Goal: Task Accomplishment & Management: Complete application form

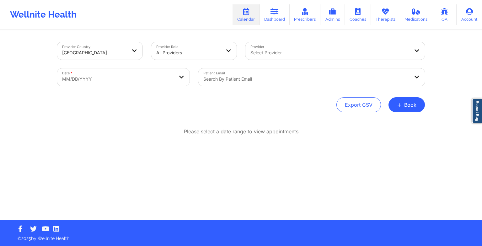
click at [407, 106] on button "+ Book" at bounding box center [407, 104] width 36 height 15
click at [394, 122] on button "Therapy Session" at bounding box center [396, 125] width 48 height 10
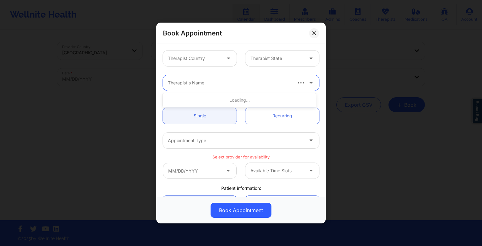
click at [205, 79] on div at bounding box center [229, 83] width 123 height 8
paste input "[PERSON_NAME]"
type input "[PERSON_NAME]"
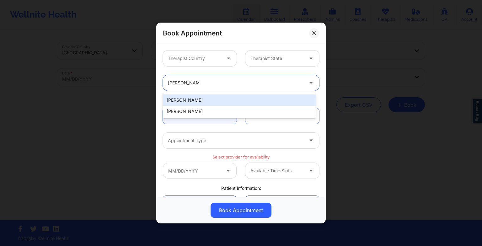
click at [200, 93] on div "[PERSON_NAME] [PERSON_NAME]" at bounding box center [239, 105] width 153 height 25
click at [200, 98] on div "[PERSON_NAME]" at bounding box center [239, 100] width 153 height 11
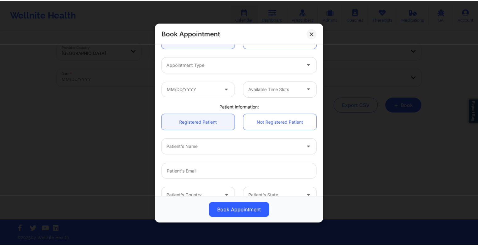
scroll to position [77, 0]
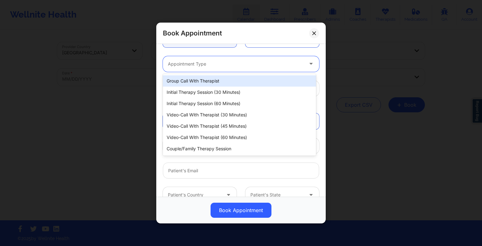
click at [191, 70] on div "Appointment Type" at bounding box center [233, 64] width 141 height 16
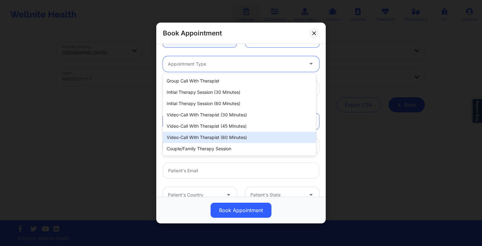
click at [192, 136] on div "Video-Call with Therapist (60 minutes)" at bounding box center [239, 137] width 153 height 11
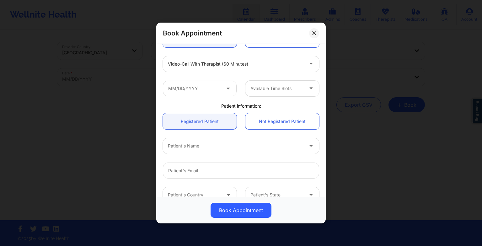
click at [225, 91] on span at bounding box center [229, 88] width 8 height 8
click at [209, 87] on input "text" at bounding box center [200, 89] width 74 height 16
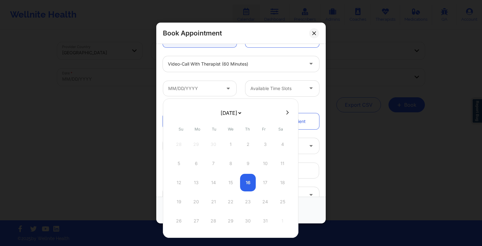
click at [223, 109] on select "[DATE] [DATE] [DATE] [DATE] [DATE] [DATE] [DATE] [DATE] [DATE] [DATE] [DATE] [D…" at bounding box center [230, 113] width 23 height 13
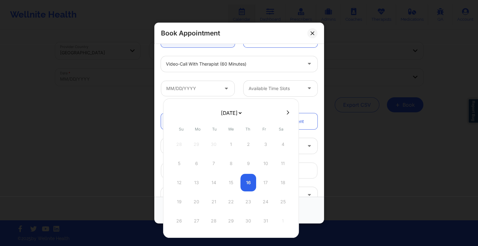
select select "2025-10"
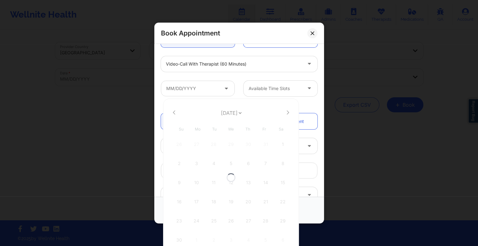
select select "2025-10"
click at [213, 160] on div "2 3 4 5 6 7 8" at bounding box center [230, 164] width 119 height 18
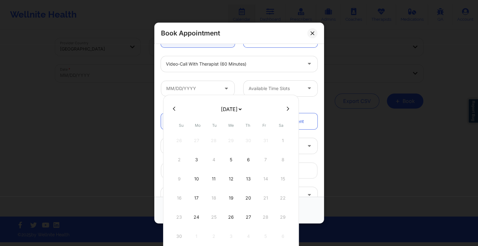
scroll to position [4, 0]
click at [176, 109] on button at bounding box center [174, 108] width 6 height 5
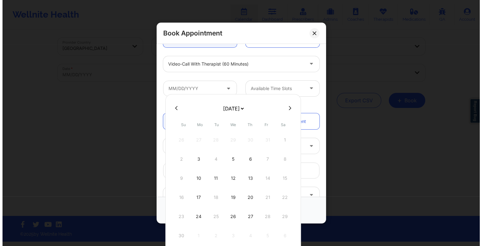
scroll to position [0, 0]
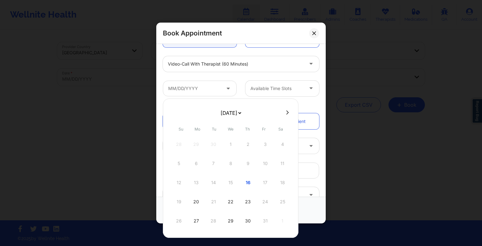
click at [286, 114] on icon at bounding box center [287, 112] width 3 height 5
select select "2025-10"
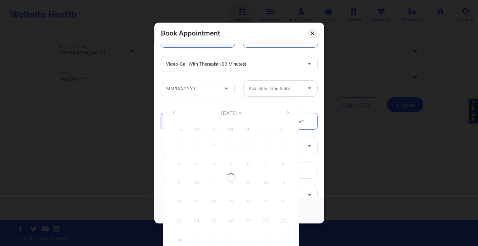
select select "2025-10"
click at [232, 166] on div "5" at bounding box center [231, 164] width 16 height 18
type input "[DATE]"
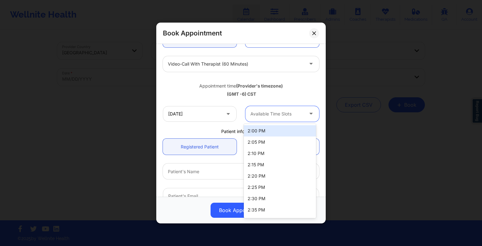
click at [268, 111] on div at bounding box center [277, 114] width 53 height 8
drag, startPoint x: 276, startPoint y: 108, endPoint x: 276, endPoint y: 163, distance: 55.0
click at [276, 163] on body "Wellnite Health Calendar Dashboard Prescribers Admins Coaches Therapists Medica…" at bounding box center [241, 123] width 482 height 246
click at [277, 130] on div "2:00 PM" at bounding box center [280, 130] width 72 height 11
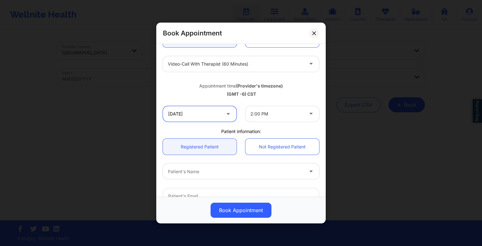
click at [198, 119] on input "[DATE]" at bounding box center [200, 114] width 74 height 16
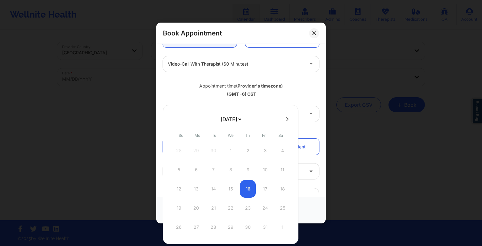
click at [237, 118] on select "[DATE] [DATE] [DATE] [DATE] [DATE] [DATE] [DATE] [DATE] [DATE] [DATE] [DATE] [D…" at bounding box center [230, 119] width 23 height 13
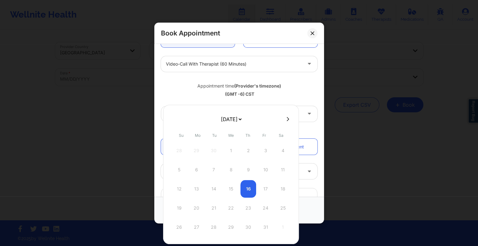
select select "2025-10"
click at [196, 165] on div "3" at bounding box center [196, 170] width 16 height 18
type input "[DATE]"
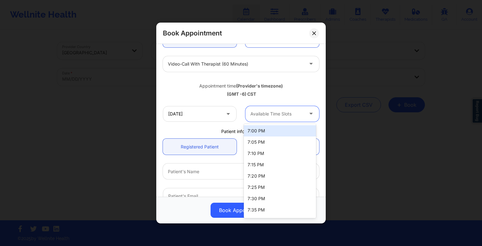
click at [273, 120] on div "Available Time Slots" at bounding box center [275, 114] width 59 height 16
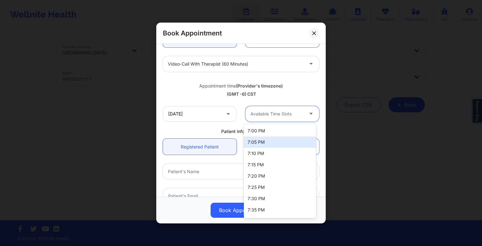
scroll to position [55, 0]
click at [196, 111] on input "[DATE]" at bounding box center [200, 114] width 74 height 16
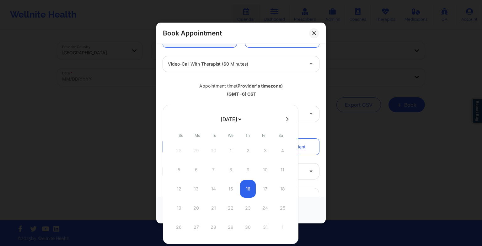
click at [284, 120] on button at bounding box center [287, 118] width 6 height 5
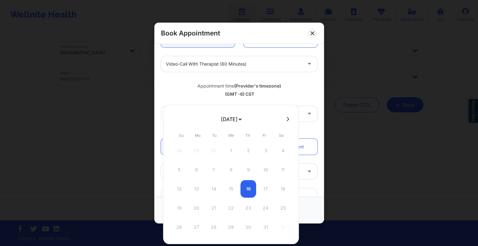
select select "2025-10"
click at [230, 191] on div "12" at bounding box center [231, 189] width 16 height 18
type input "[DATE]"
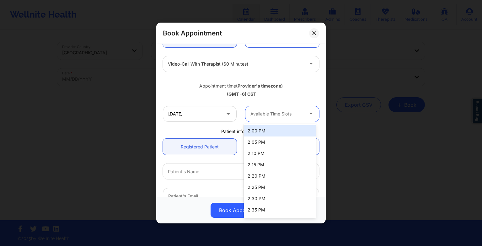
click at [277, 117] on div "Available Time Slots" at bounding box center [275, 114] width 59 height 16
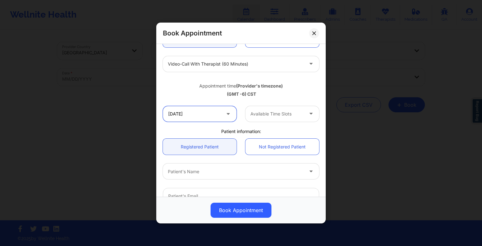
click at [204, 111] on input "[DATE]" at bounding box center [200, 114] width 74 height 16
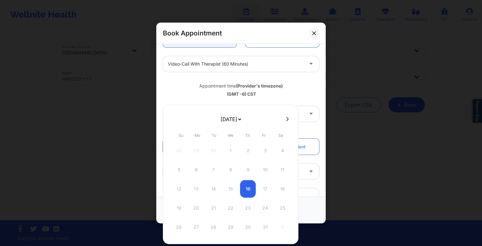
click at [285, 116] on button at bounding box center [287, 118] width 6 height 5
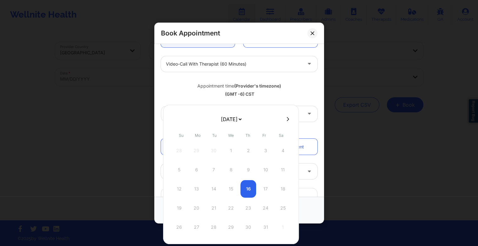
select select "2025-10"
click at [248, 176] on div "6" at bounding box center [248, 170] width 16 height 18
type input "[DATE]"
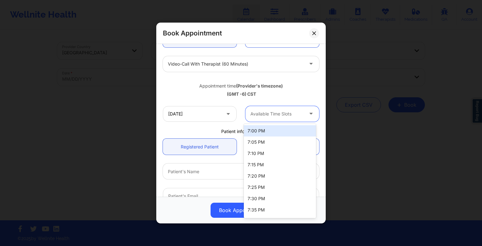
click at [282, 114] on div at bounding box center [277, 114] width 53 height 8
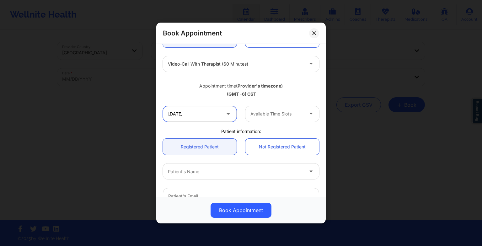
drag, startPoint x: 212, startPoint y: 106, endPoint x: 212, endPoint y: 118, distance: 11.9
click at [212, 118] on input "[DATE]" at bounding box center [200, 114] width 74 height 16
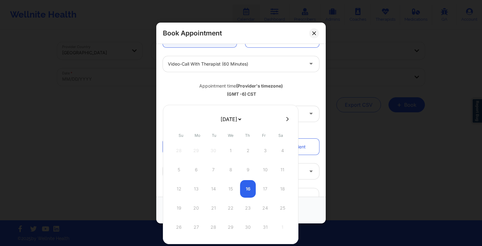
click at [219, 118] on select "[DATE] [DATE] [DATE] [DATE] [DATE] [DATE] [DATE] [DATE] [DATE] [DATE] [DATE] [D…" at bounding box center [230, 119] width 23 height 13
select select "2025-10"
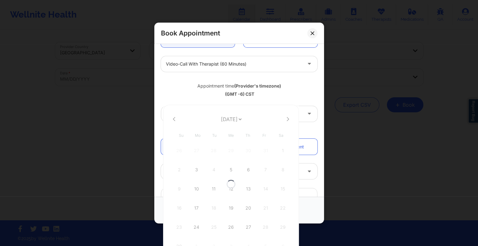
select select "2025-10"
click at [230, 175] on div "5" at bounding box center [231, 170] width 16 height 18
type input "[DATE]"
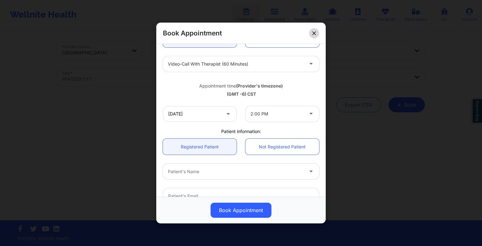
click at [314, 29] on button at bounding box center [314, 33] width 10 height 10
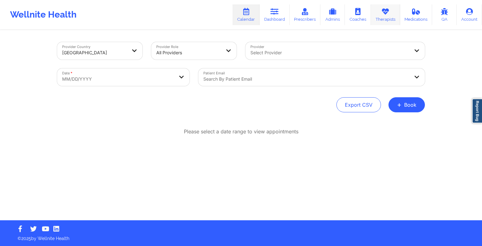
click at [385, 13] on icon at bounding box center [386, 11] width 8 height 7
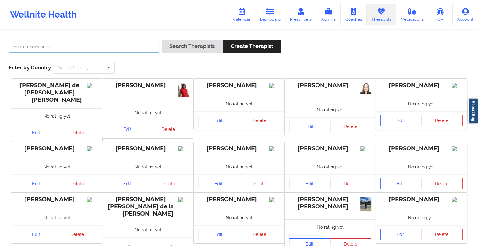
click at [147, 43] on input "text" at bounding box center [84, 47] width 150 height 12
paste input "[PERSON_NAME]"
type input "[PERSON_NAME]"
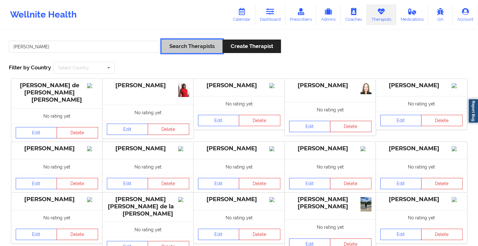
click at [195, 43] on button "Search Therapists" at bounding box center [191, 47] width 61 height 14
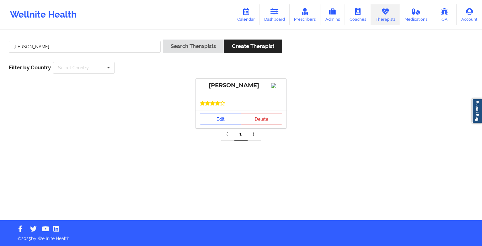
click at [219, 125] on link "Edit" at bounding box center [220, 119] width 41 height 11
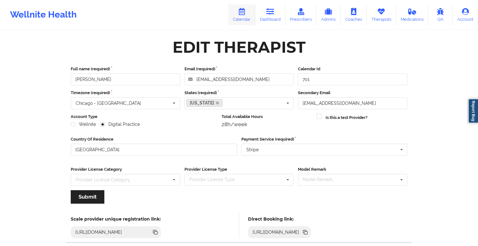
click at [247, 5] on link "Calendar" at bounding box center [241, 14] width 27 height 21
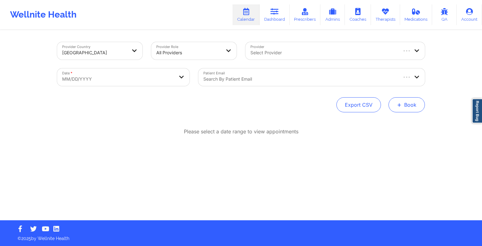
click at [397, 105] on button "+ Book" at bounding box center [407, 104] width 36 height 15
click at [387, 123] on button "Therapy Session" at bounding box center [396, 125] width 48 height 10
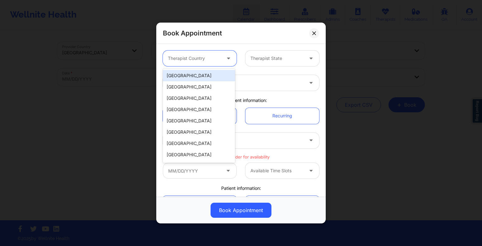
drag, startPoint x: 192, startPoint y: 59, endPoint x: 196, endPoint y: 73, distance: 13.6
click at [196, 73] on body "Wellnite Health Calendar Dashboard Prescribers Admins Coaches Therapists Medica…" at bounding box center [241, 123] width 482 height 246
click at [196, 73] on div "[GEOGRAPHIC_DATA]" at bounding box center [199, 75] width 72 height 11
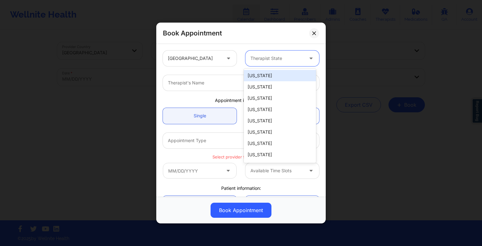
click at [263, 63] on div "Therapist State" at bounding box center [275, 59] width 59 height 16
type input "te"
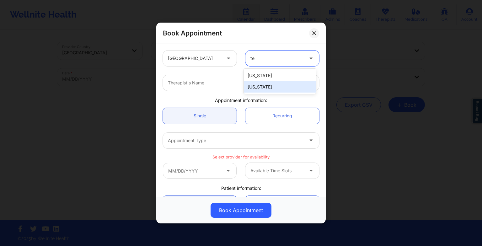
click at [272, 90] on div "[US_STATE]" at bounding box center [280, 86] width 72 height 11
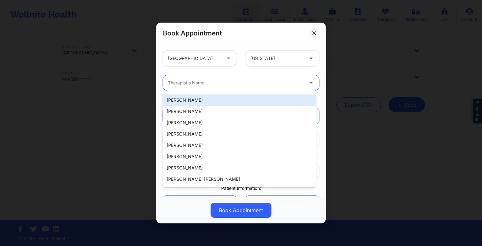
click at [251, 88] on div "Therapist's Name" at bounding box center [233, 83] width 141 height 16
paste input "[PERSON_NAME]"
type input "[PERSON_NAME]"
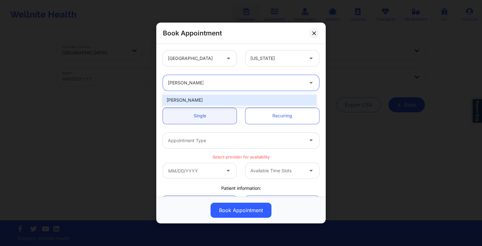
click at [235, 102] on div "[PERSON_NAME]" at bounding box center [239, 100] width 153 height 11
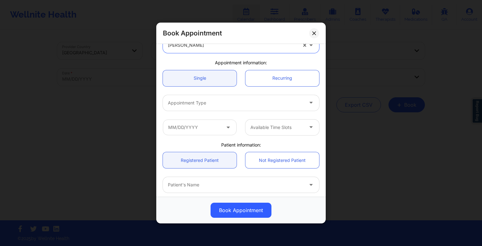
scroll to position [39, 0]
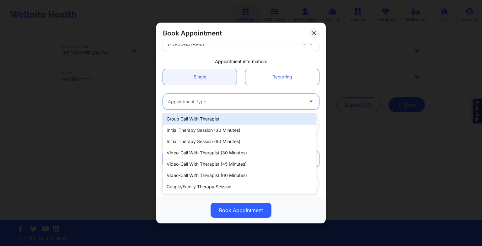
click at [211, 106] on div "Appointment Type" at bounding box center [233, 102] width 141 height 16
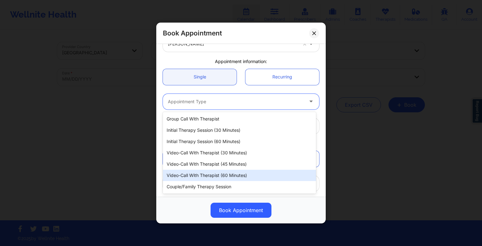
click at [220, 172] on div "Video-Call with Therapist (60 minutes)" at bounding box center [239, 175] width 153 height 11
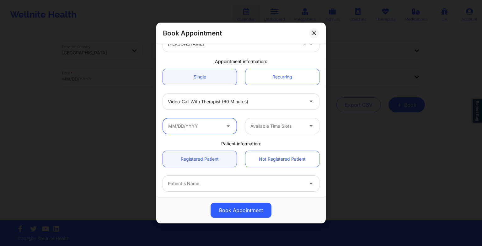
click at [200, 133] on input "text" at bounding box center [200, 126] width 74 height 16
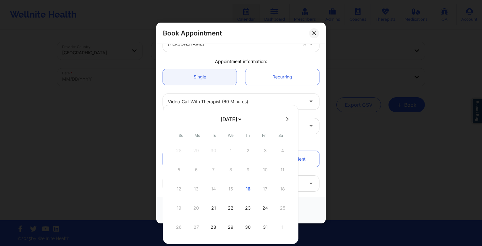
drag, startPoint x: 225, startPoint y: 119, endPoint x: 227, endPoint y: 151, distance: 31.8
click at [227, 151] on div "[DATE] [DATE] [DATE] [DATE] [DATE] [DATE] [DATE] [DATE] [DATE] [DATE] [DATE] [D…" at bounding box center [231, 174] width 136 height 139
select select "2025-11"
click at [233, 118] on select "[DATE] [DATE] [DATE] [DATE] [DATE] [DATE] [DATE] [DATE] [DATE] [DATE] [DATE] [D…" at bounding box center [230, 119] width 23 height 13
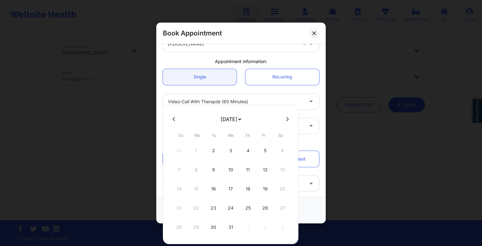
select select "2026-0"
click at [263, 151] on div "2" at bounding box center [265, 151] width 16 height 18
type input "[DATE]"
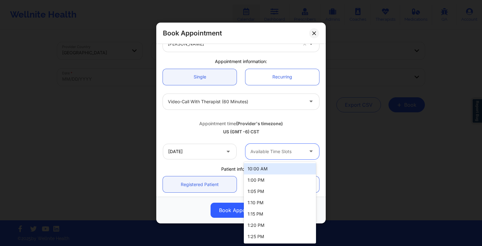
click at [281, 151] on div at bounding box center [277, 152] width 53 height 8
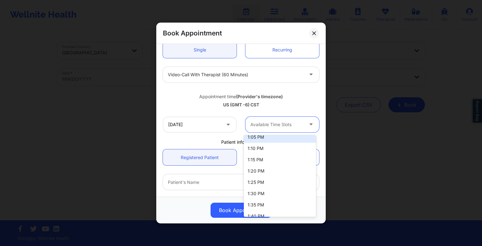
scroll to position [65, 0]
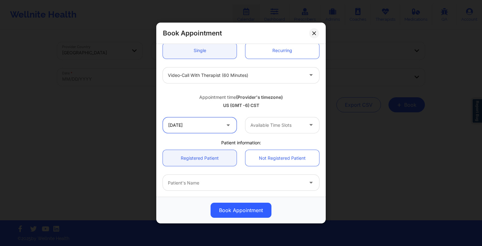
click at [209, 119] on input "[DATE]" at bounding box center [200, 125] width 74 height 16
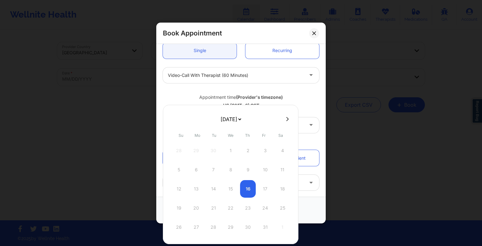
drag, startPoint x: 237, startPoint y: 118, endPoint x: 240, endPoint y: 153, distance: 34.3
click at [240, 153] on div "[DATE] [DATE] [DATE] [DATE] [DATE] [DATE] [DATE] [DATE] [DATE] [DATE] [DATE] [D…" at bounding box center [231, 174] width 136 height 139
select select "2026-0"
click at [249, 155] on div "1" at bounding box center [248, 151] width 16 height 18
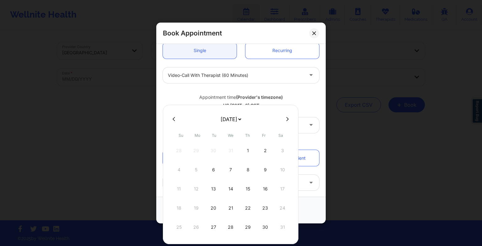
type input "[DATE]"
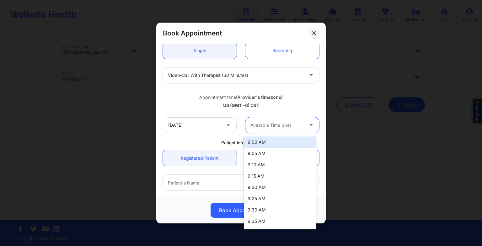
click at [276, 125] on div at bounding box center [277, 126] width 53 height 8
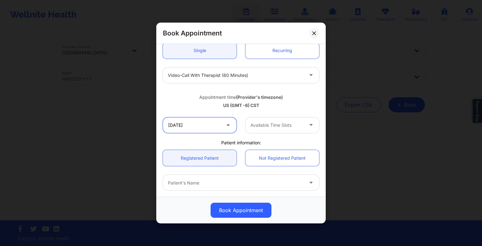
drag, startPoint x: 272, startPoint y: 198, endPoint x: 220, endPoint y: 131, distance: 85.4
click at [220, 131] on input "[DATE]" at bounding box center [200, 125] width 74 height 16
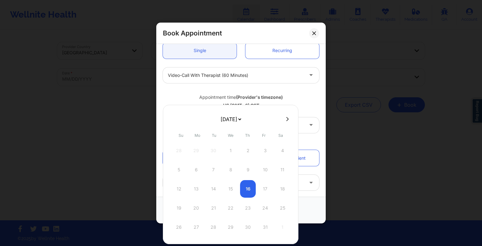
click at [241, 117] on select "[DATE] [DATE] [DATE] [DATE] [DATE] [DATE] [DATE] [DATE] [DATE] [DATE] [DATE] [D…" at bounding box center [230, 119] width 23 height 13
select select "2026-0"
click at [245, 171] on div "8" at bounding box center [248, 170] width 16 height 18
type input "[DATE]"
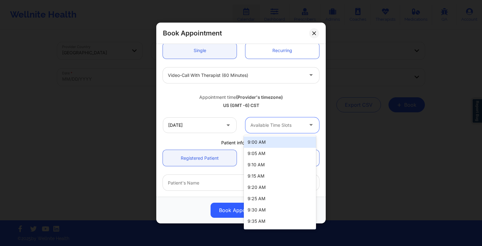
drag, startPoint x: 262, startPoint y: 119, endPoint x: 269, endPoint y: 195, distance: 76.3
click at [269, 195] on body "Wellnite Health Calendar Dashboard Prescribers Admins Coaches Therapists Medica…" at bounding box center [241, 123] width 482 height 246
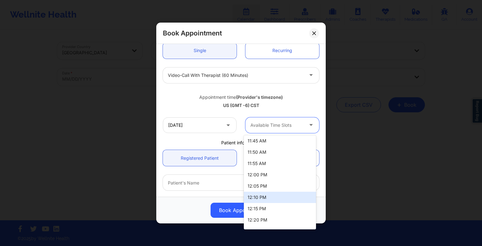
scroll to position [387, 0]
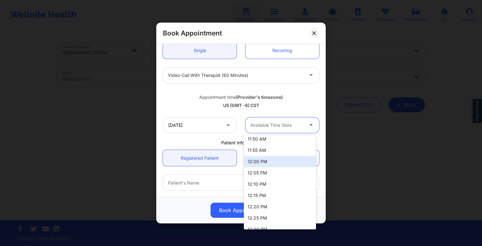
click at [273, 163] on div "12:00 PM" at bounding box center [280, 161] width 72 height 11
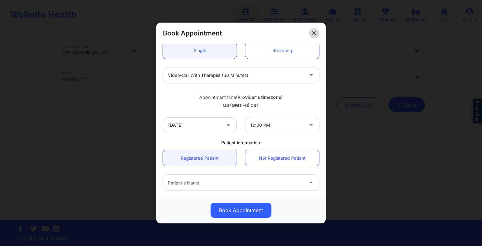
click at [312, 32] on icon at bounding box center [314, 33] width 4 height 4
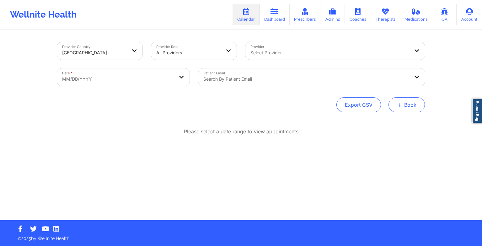
click at [412, 100] on button "+ Book" at bounding box center [407, 104] width 36 height 15
click at [393, 125] on button "Therapy Session" at bounding box center [396, 125] width 48 height 10
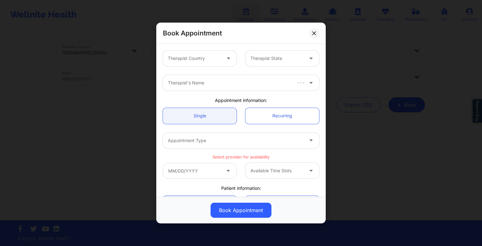
click at [389, 14] on div "Book Appointment Therapist Country Therapist State Therapist's Name Appointment…" at bounding box center [241, 123] width 482 height 246
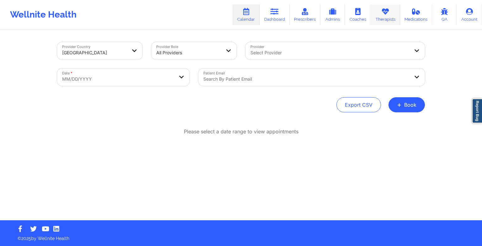
click at [379, 17] on link "Therapists" at bounding box center [385, 14] width 29 height 21
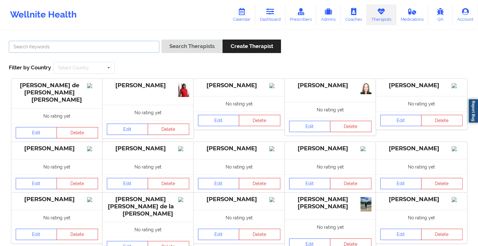
click at [121, 47] on input "text" at bounding box center [84, 47] width 150 height 12
paste input "[PERSON_NAME]"
type input "[PERSON_NAME]"
click at [193, 53] on div "Search Therapists Create Therapist" at bounding box center [220, 49] width 119 height 18
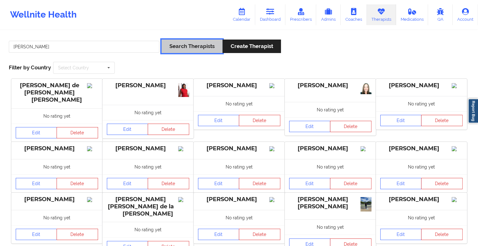
click at [191, 50] on button "Search Therapists" at bounding box center [191, 47] width 61 height 14
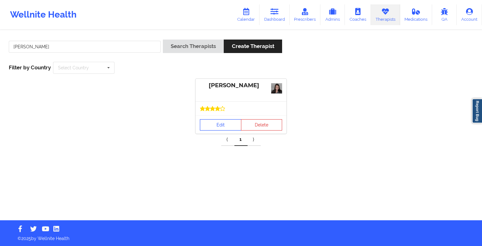
click at [216, 128] on link "Edit" at bounding box center [220, 124] width 41 height 11
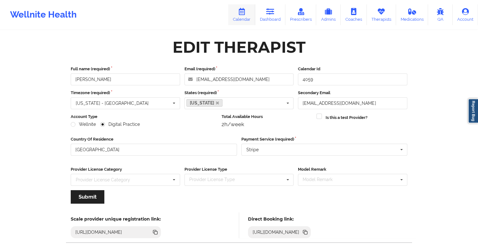
click at [244, 14] on icon at bounding box center [241, 11] width 8 height 7
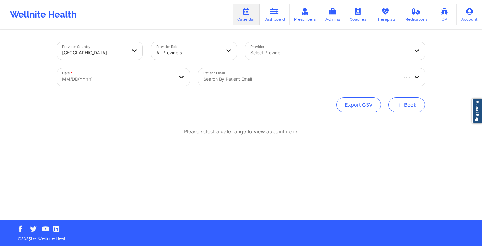
click at [395, 108] on button "+ Book" at bounding box center [407, 104] width 36 height 15
click at [389, 123] on button "Therapy Session" at bounding box center [396, 125] width 48 height 10
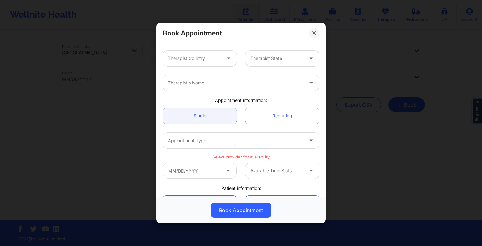
click at [215, 54] on div "Therapist Country" at bounding box center [192, 59] width 59 height 16
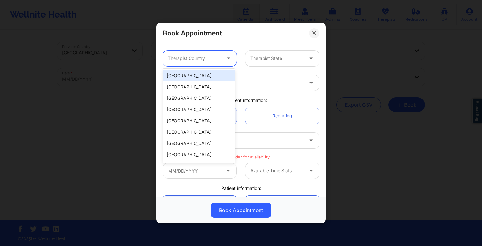
click at [212, 73] on div "[GEOGRAPHIC_DATA]" at bounding box center [199, 75] width 72 height 11
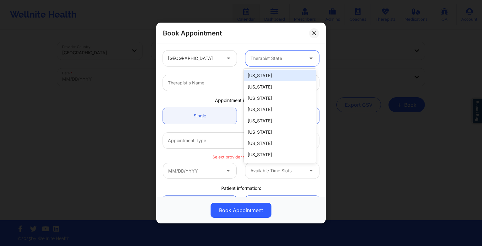
click at [254, 63] on div "Therapist State" at bounding box center [275, 59] width 59 height 16
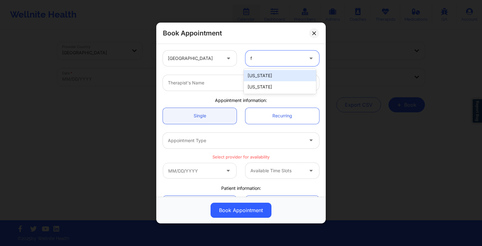
type input "fl"
click at [256, 72] on div "[US_STATE]" at bounding box center [280, 75] width 72 height 11
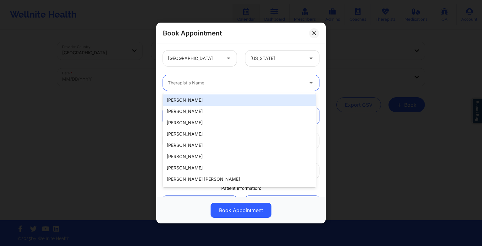
click at [214, 77] on div "Therapist's Name" at bounding box center [233, 83] width 141 height 16
paste input "[PERSON_NAME]"
type input "[PERSON_NAME]"
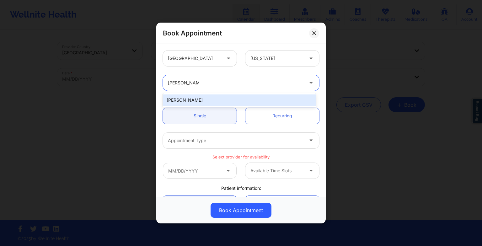
click at [208, 98] on div "[PERSON_NAME]" at bounding box center [239, 100] width 153 height 11
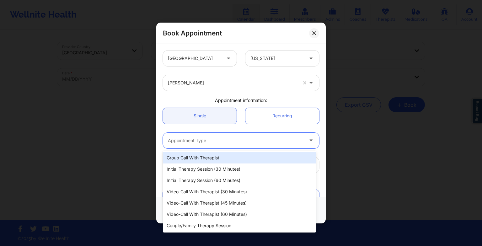
click at [213, 136] on div "Appointment Type" at bounding box center [233, 141] width 141 height 16
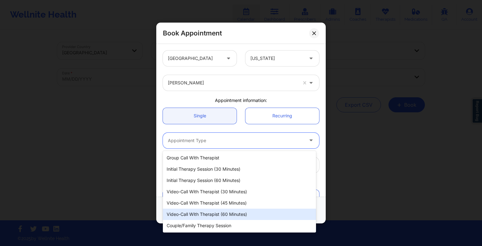
click at [225, 210] on div "Video-Call with Therapist (60 minutes)" at bounding box center [239, 214] width 153 height 11
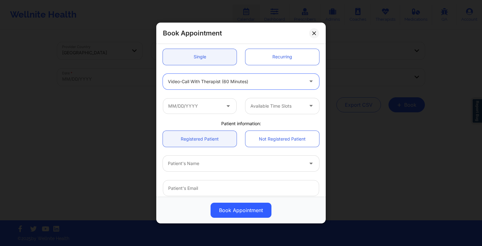
scroll to position [60, 0]
click at [213, 107] on input "text" at bounding box center [200, 105] width 74 height 16
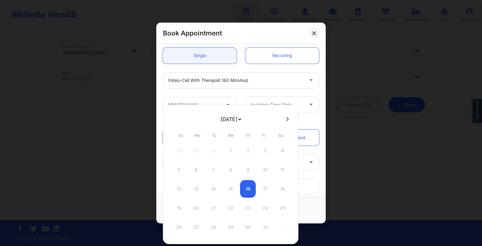
click at [286, 119] on icon at bounding box center [287, 119] width 3 height 5
select select "2025-10"
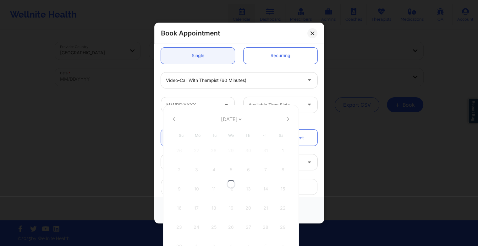
select select "2025-10"
click at [287, 119] on button at bounding box center [287, 118] width 6 height 5
select select "2025-11"
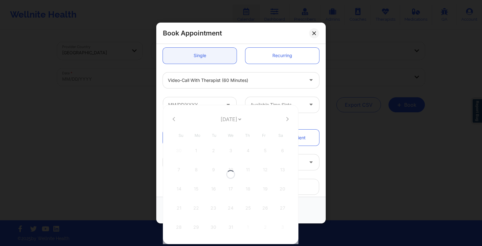
select select "2025-11"
click at [286, 118] on icon at bounding box center [287, 119] width 3 height 5
select select "2026-0"
click at [174, 119] on icon at bounding box center [174, 119] width 3 height 5
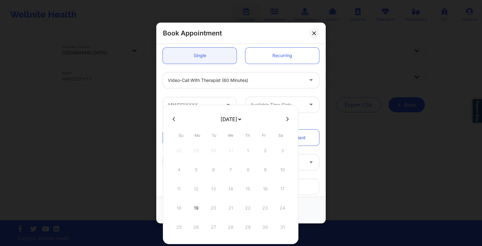
select select "2025-11"
click at [195, 187] on div "14 15 16 17 18 19 20" at bounding box center [230, 189] width 119 height 18
click at [195, 190] on div "14 15 16 17 18 19 20" at bounding box center [230, 189] width 119 height 18
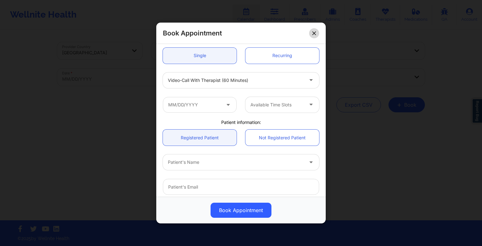
click at [313, 37] on button at bounding box center [314, 33] width 10 height 10
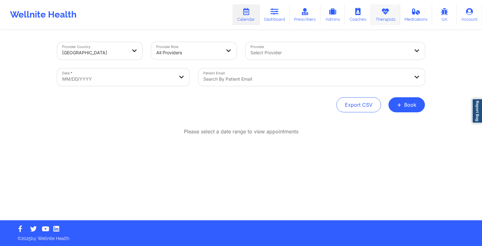
click at [386, 16] on link "Therapists" at bounding box center [385, 14] width 29 height 21
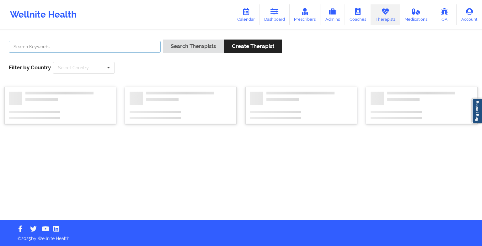
click at [119, 46] on input "text" at bounding box center [85, 47] width 152 height 12
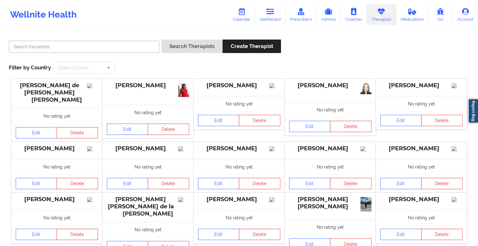
paste input "[PERSON_NAME] [PERSON_NAME]"
type input "[PERSON_NAME] [PERSON_NAME]"
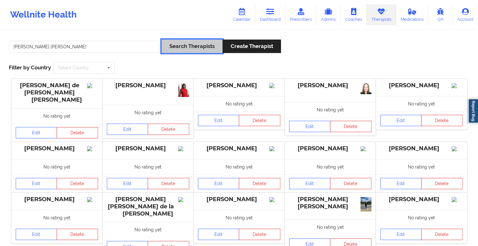
click at [186, 40] on button "Search Therapists" at bounding box center [191, 47] width 61 height 14
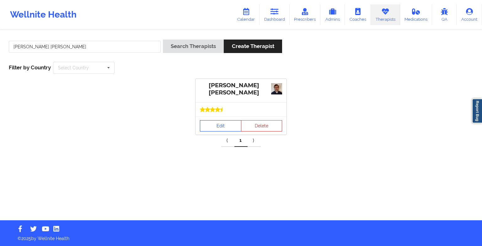
click at [218, 124] on link "Edit" at bounding box center [220, 125] width 41 height 11
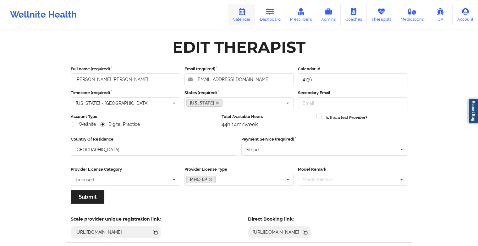
click at [240, 19] on link "Calendar" at bounding box center [241, 14] width 27 height 21
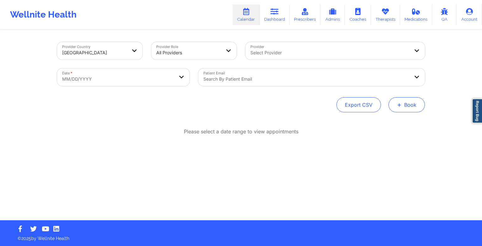
click at [398, 109] on button "+ Book" at bounding box center [407, 104] width 36 height 15
click at [388, 123] on button "Therapy Session" at bounding box center [396, 125] width 48 height 10
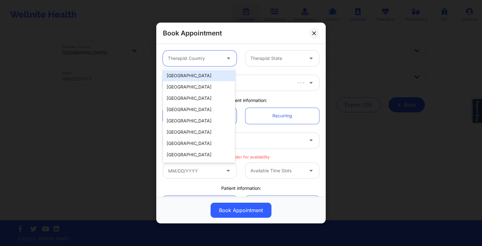
drag, startPoint x: 181, startPoint y: 60, endPoint x: 187, endPoint y: 75, distance: 16.8
click at [187, 75] on body "Wellnite Health Calendar Dashboard Prescribers Admins Coaches Therapists Medica…" at bounding box center [241, 123] width 482 height 246
click at [187, 75] on div "[GEOGRAPHIC_DATA]" at bounding box center [199, 75] width 72 height 11
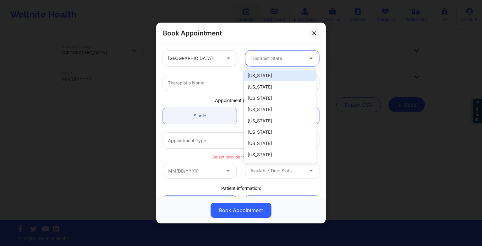
click at [273, 63] on div "Therapist State" at bounding box center [275, 59] width 59 height 16
type input "new"
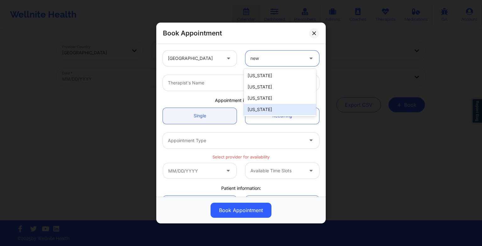
click at [264, 108] on div "[US_STATE]" at bounding box center [280, 109] width 72 height 11
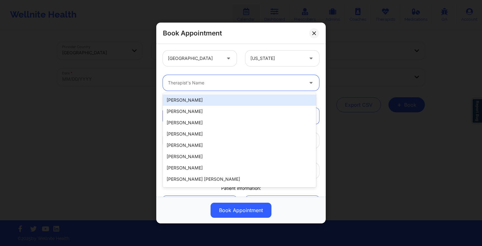
click at [197, 85] on div at bounding box center [236, 83] width 136 height 8
paste input "[PERSON_NAME] [PERSON_NAME]"
type input "[PERSON_NAME] [PERSON_NAME]"
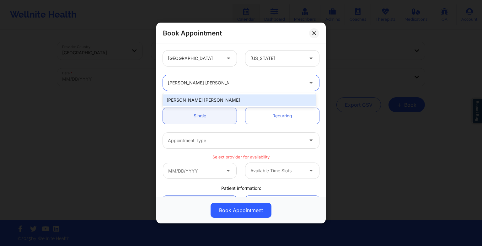
click at [210, 98] on div "[PERSON_NAME] [PERSON_NAME]" at bounding box center [239, 100] width 153 height 11
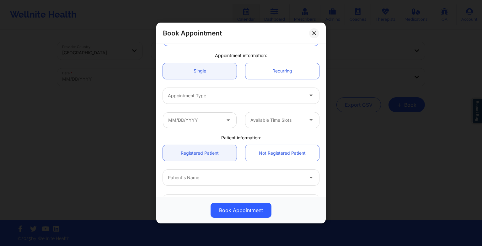
scroll to position [45, 0]
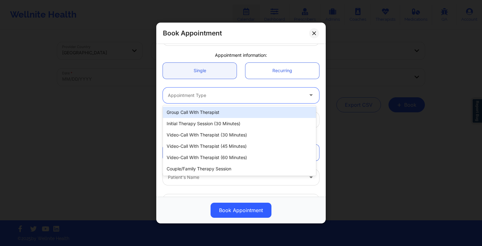
click at [210, 98] on div at bounding box center [236, 96] width 136 height 8
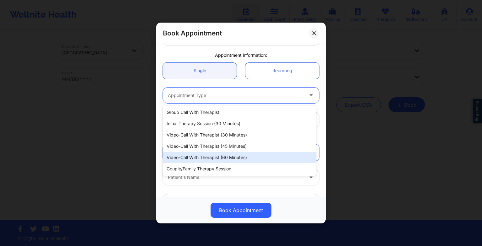
click at [211, 157] on div "Video-Call with Therapist (60 minutes)" at bounding box center [239, 157] width 153 height 11
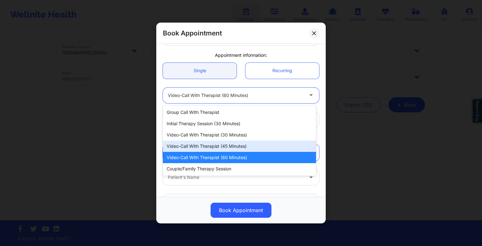
drag, startPoint x: 250, startPoint y: 94, endPoint x: 247, endPoint y: 145, distance: 51.3
click at [247, 145] on body "Wellnite Health Calendar Dashboard Prescribers Admins Coaches Therapists Medica…" at bounding box center [241, 123] width 482 height 246
click at [247, 145] on div "Video-Call with Therapist (45 minutes)" at bounding box center [239, 146] width 153 height 11
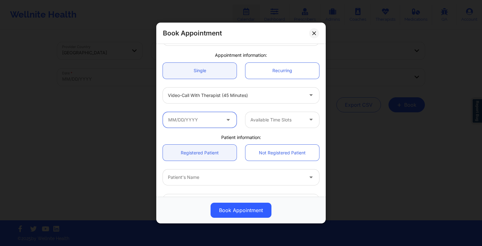
click at [217, 121] on input "text" at bounding box center [200, 120] width 74 height 16
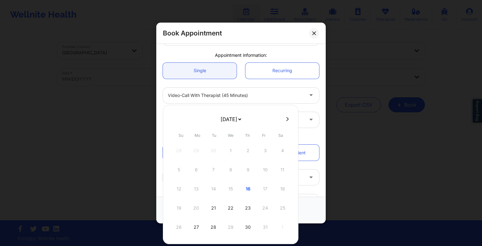
click at [235, 123] on select "[DATE] [DATE] [DATE] [DATE] [DATE] [DATE] [DATE] [DATE] [DATE] [DATE] [DATE] [D…" at bounding box center [230, 119] width 23 height 13
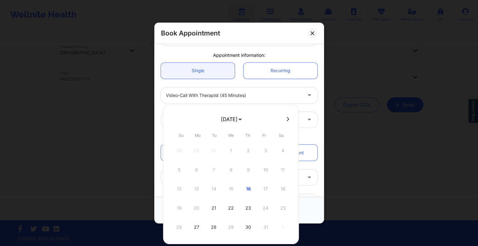
select select "2025-10"
click at [214, 222] on div "25" at bounding box center [214, 228] width 16 height 18
type input "[DATE]"
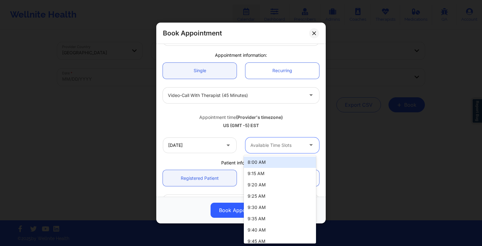
click at [265, 149] on div "Available Time Slots" at bounding box center [275, 146] width 59 height 16
drag, startPoint x: 273, startPoint y: 144, endPoint x: 275, endPoint y: 212, distance: 68.2
click at [275, 212] on body "Wellnite Health Calendar Dashboard Prescribers Admins Coaches Therapists Medica…" at bounding box center [241, 123] width 482 height 246
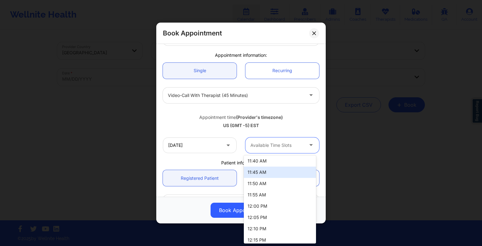
scroll to position [183, 0]
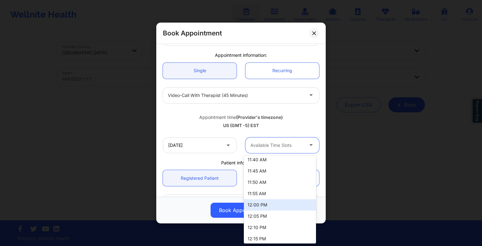
click at [269, 206] on div "12:00 PM" at bounding box center [280, 204] width 72 height 11
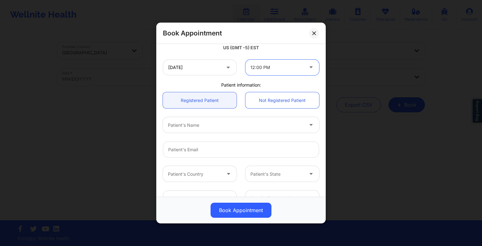
scroll to position [126, 0]
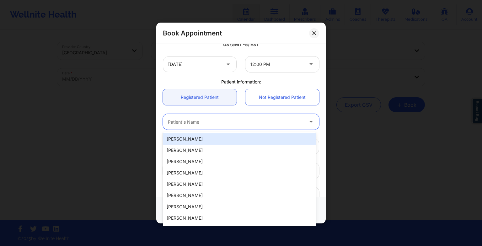
click at [244, 124] on div at bounding box center [236, 122] width 136 height 8
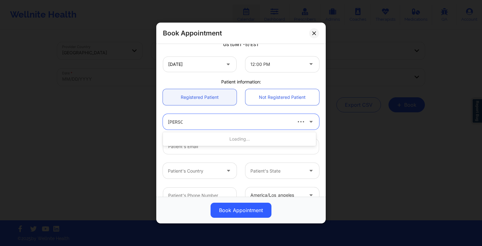
type input "[PERSON_NAME]"
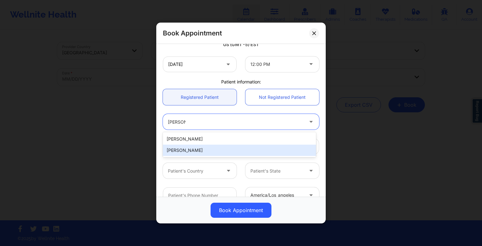
click at [226, 147] on div "[PERSON_NAME]" at bounding box center [239, 150] width 153 height 11
type input "[EMAIL_ADDRESS][DOMAIN_NAME]"
type input "[PHONE_NUMBER]"
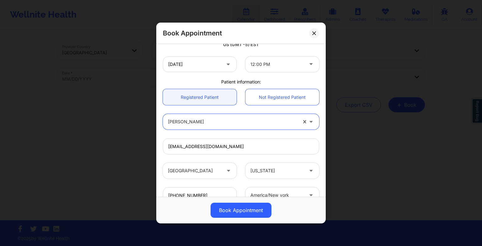
scroll to position [173, 0]
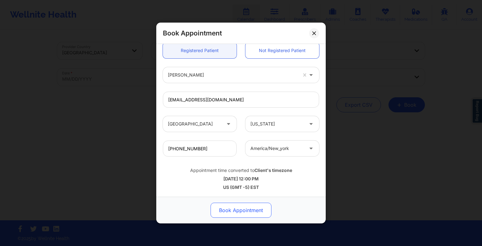
click at [235, 208] on button "Book Appointment" at bounding box center [241, 210] width 61 height 15
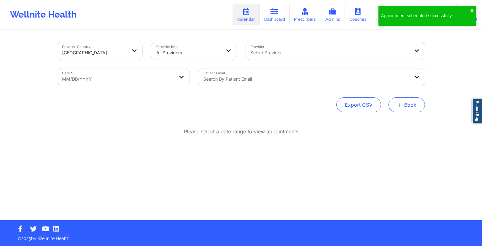
click at [413, 105] on button "+ Book" at bounding box center [407, 104] width 36 height 15
click at [396, 120] on button "Therapy Session" at bounding box center [396, 125] width 48 height 10
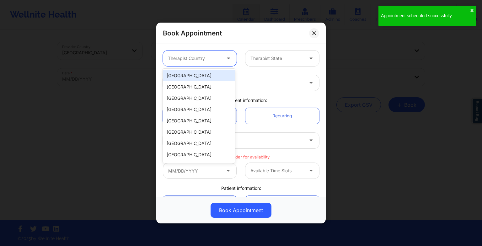
click at [223, 62] on div at bounding box center [229, 59] width 15 height 16
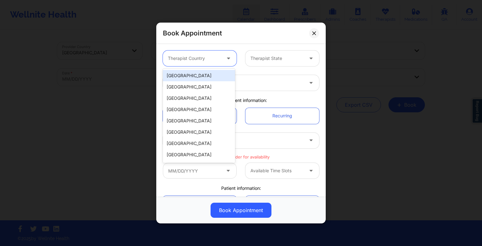
click at [220, 77] on div "[GEOGRAPHIC_DATA]" at bounding box center [199, 75] width 72 height 11
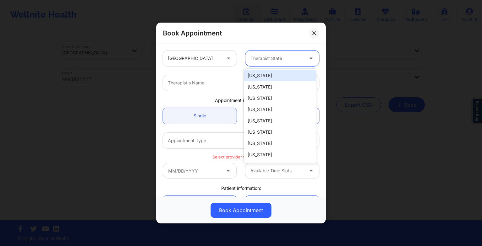
click at [256, 63] on div "Therapist State" at bounding box center [275, 59] width 59 height 16
type input "new"
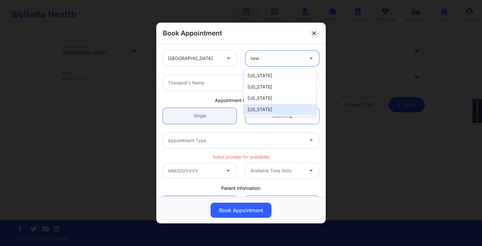
click at [265, 105] on div "[US_STATE]" at bounding box center [280, 109] width 72 height 11
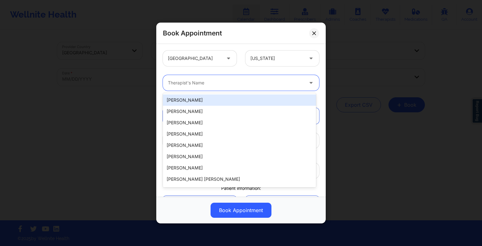
click at [246, 84] on div at bounding box center [236, 83] width 136 height 8
paste input "[PERSON_NAME] [PERSON_NAME]"
type input "[PERSON_NAME] [PERSON_NAME]"
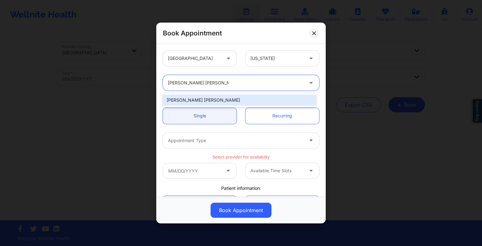
click at [212, 99] on div "[PERSON_NAME] [PERSON_NAME]" at bounding box center [239, 100] width 153 height 11
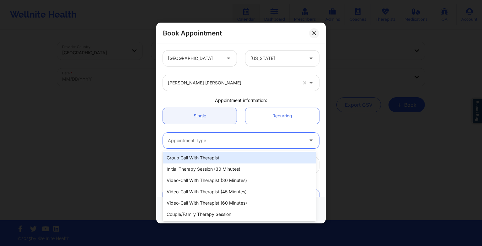
click at [203, 136] on div "Appointment Type" at bounding box center [233, 141] width 141 height 16
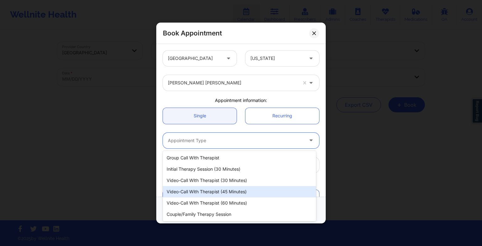
click at [215, 195] on div "Video-Call with Therapist (45 minutes)" at bounding box center [239, 191] width 153 height 11
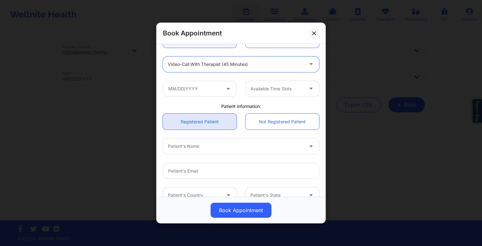
scroll to position [78, 0]
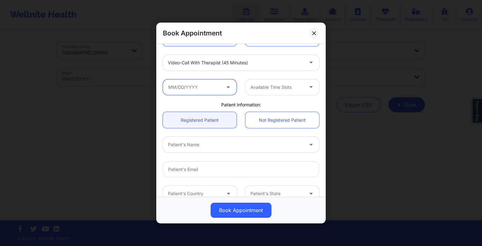
click at [202, 84] on input "text" at bounding box center [200, 87] width 74 height 16
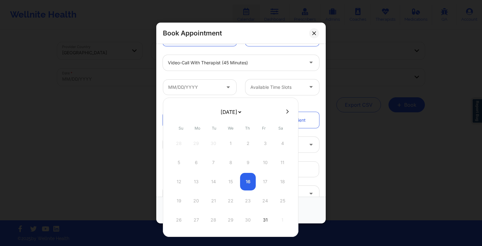
drag, startPoint x: 243, startPoint y: 111, endPoint x: 238, endPoint y: 134, distance: 23.8
click at [238, 134] on div "[DATE] [DATE] [DATE] [DATE] [DATE] [DATE] [DATE] [DATE] [DATE] [DATE] [DATE] [D…" at bounding box center [231, 167] width 136 height 139
select select "2025-10"
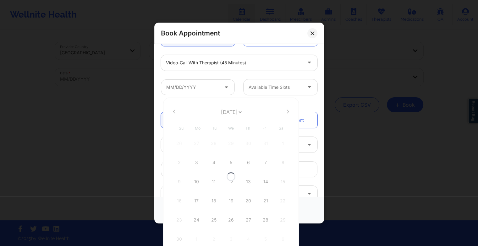
select select "2025-10"
drag, startPoint x: 237, startPoint y: 115, endPoint x: 239, endPoint y: 140, distance: 24.8
click at [239, 140] on div "[DATE] [DATE] [DATE] [DATE] [DATE] [DATE] [DATE] [DATE] [DATE] [DATE] [DATE] [D…" at bounding box center [231, 177] width 136 height 159
select select "2025-11"
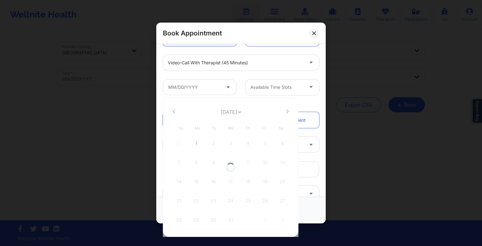
select select "2025-11"
click at [214, 144] on div "2" at bounding box center [214, 144] width 16 height 18
type input "[DATE]"
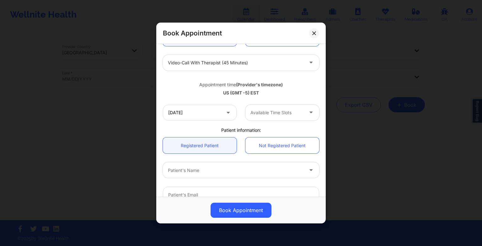
click at [289, 112] on div at bounding box center [277, 113] width 53 height 8
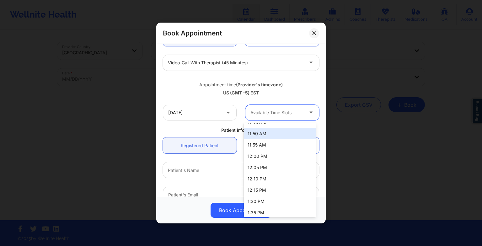
scroll to position [201, 0]
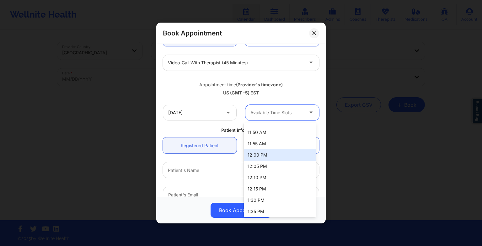
click at [257, 156] on div "12:00 PM" at bounding box center [280, 154] width 72 height 11
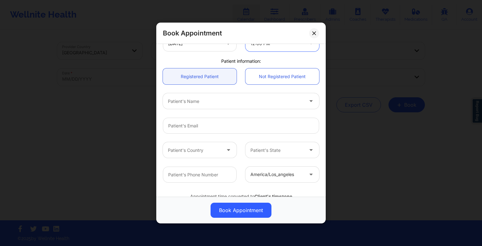
scroll to position [149, 0]
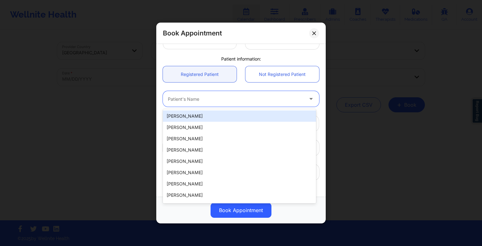
click at [232, 101] on div at bounding box center [236, 99] width 136 height 8
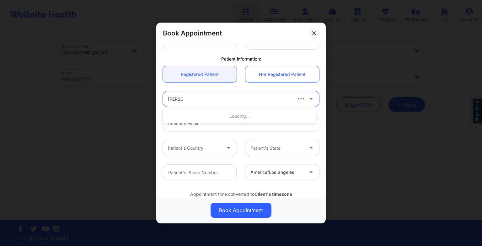
type input "[PERSON_NAME]"
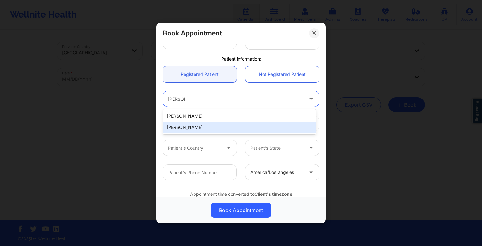
click at [197, 129] on div "[PERSON_NAME]" at bounding box center [239, 127] width 153 height 11
type input "[EMAIL_ADDRESS][DOMAIN_NAME]"
type input "[PHONE_NUMBER]"
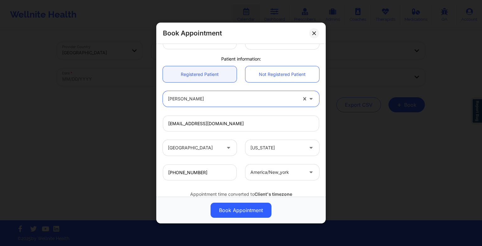
scroll to position [173, 0]
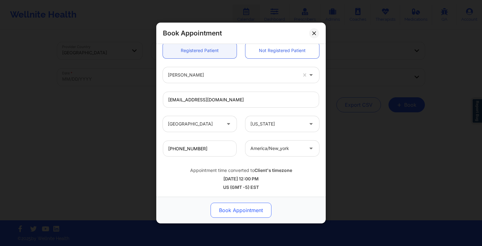
click at [244, 206] on button "Book Appointment" at bounding box center [241, 210] width 61 height 15
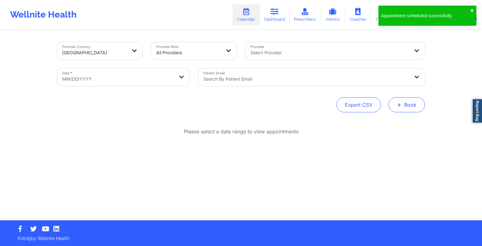
click at [404, 103] on button "+ Book" at bounding box center [407, 104] width 36 height 15
click at [390, 121] on button "Therapy Session" at bounding box center [396, 125] width 48 height 10
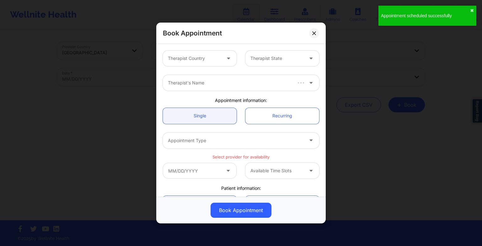
click at [225, 58] on icon at bounding box center [228, 57] width 6 height 5
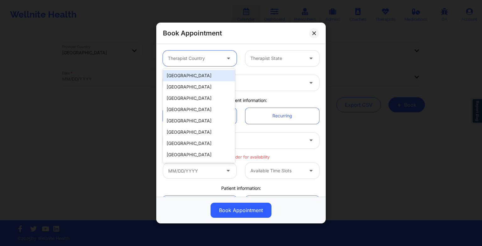
click at [214, 77] on div "[GEOGRAPHIC_DATA]" at bounding box center [199, 75] width 72 height 11
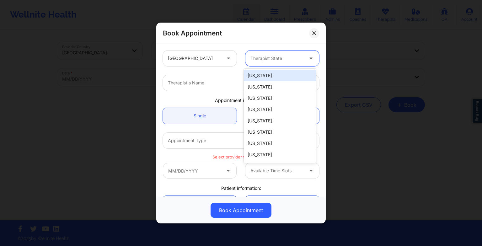
click at [281, 52] on div "Therapist State" at bounding box center [275, 59] width 59 height 16
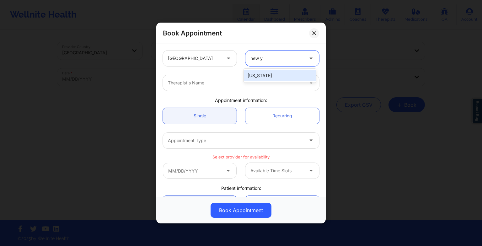
type input "new yo"
click at [282, 71] on div "[US_STATE]" at bounding box center [280, 75] width 72 height 11
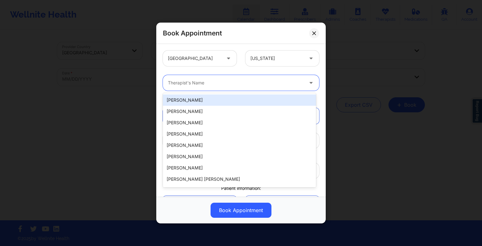
click at [227, 85] on div at bounding box center [236, 83] width 136 height 8
paste input "[PERSON_NAME] [PERSON_NAME]"
type input "[PERSON_NAME] [PERSON_NAME]"
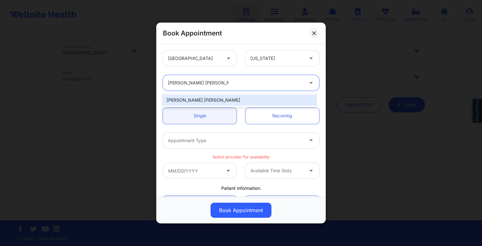
click at [204, 99] on div "[PERSON_NAME] [PERSON_NAME]" at bounding box center [239, 100] width 153 height 11
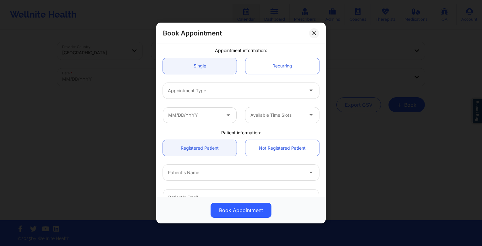
scroll to position [57, 0]
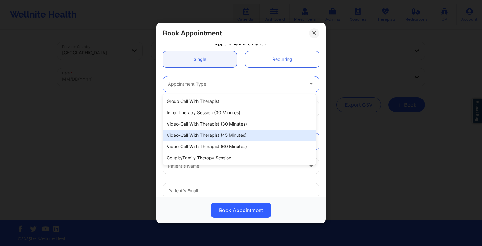
drag, startPoint x: 193, startPoint y: 89, endPoint x: 201, endPoint y: 132, distance: 42.7
click at [201, 132] on body "Wellnite Health Calendar Dashboard Prescribers Admins Coaches Therapists Medica…" at bounding box center [241, 123] width 482 height 246
click at [201, 132] on div "Video-Call with Therapist (45 minutes)" at bounding box center [239, 135] width 153 height 11
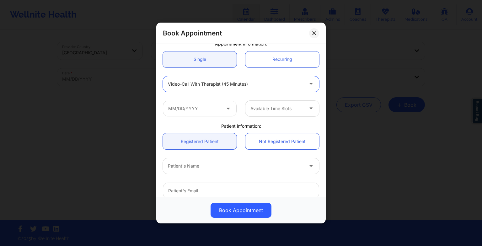
scroll to position [98, 0]
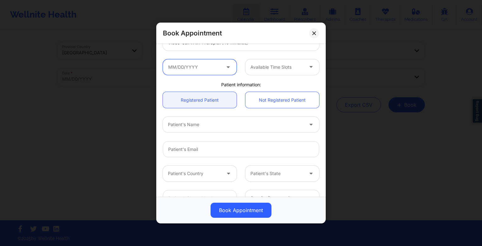
click at [198, 69] on input "text" at bounding box center [200, 67] width 74 height 16
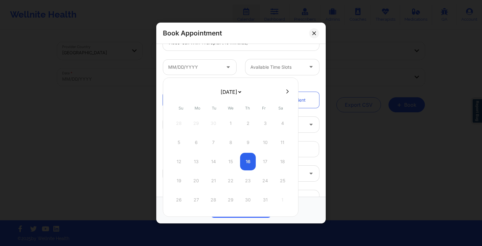
drag, startPoint x: 244, startPoint y: 93, endPoint x: 239, endPoint y: 123, distance: 30.9
click at [239, 123] on div "[DATE] [DATE] [DATE] [DATE] [DATE] [DATE] [DATE] [DATE] [DATE] [DATE] [DATE] [D…" at bounding box center [231, 147] width 136 height 139
select select "2025-11"
click at [207, 138] on div "9" at bounding box center [214, 143] width 16 height 18
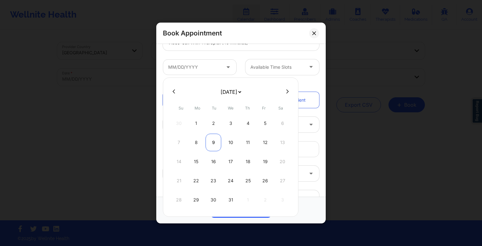
type input "[DATE]"
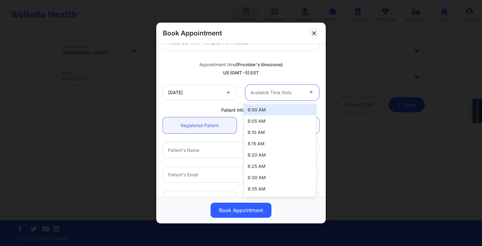
drag, startPoint x: 277, startPoint y: 85, endPoint x: 273, endPoint y: 166, distance: 80.5
click at [273, 166] on body "Wellnite Health Calendar Dashboard Prescribers Admins Coaches Therapists Medica…" at bounding box center [241, 123] width 482 height 246
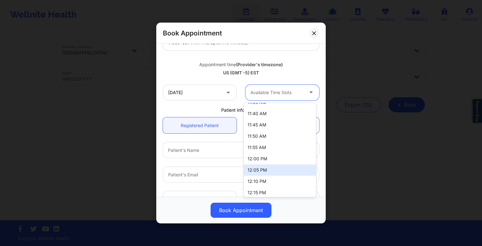
scroll to position [336, 0]
click at [271, 156] on div "12:00 PM" at bounding box center [280, 157] width 72 height 11
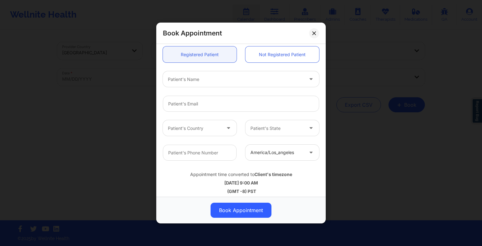
scroll to position [173, 0]
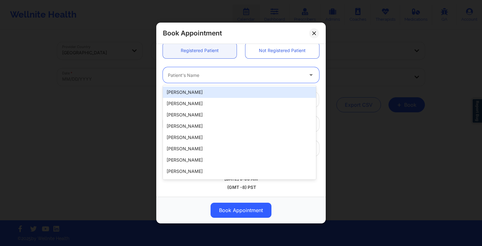
click at [198, 77] on div at bounding box center [236, 75] width 136 height 8
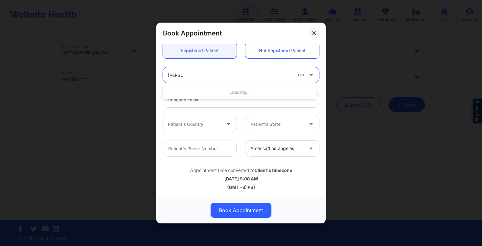
type input "[PERSON_NAME]"
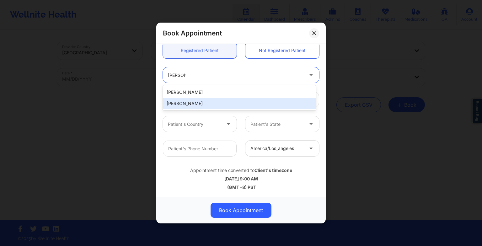
click at [208, 104] on div "[PERSON_NAME]" at bounding box center [239, 103] width 153 height 11
type input "[EMAIL_ADDRESS][DOMAIN_NAME]"
type input "[PHONE_NUMBER]"
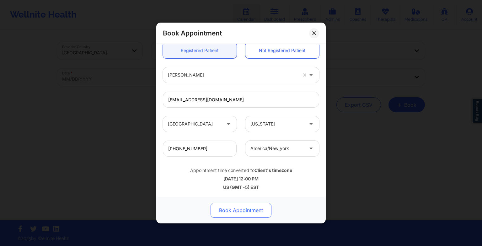
click at [245, 207] on button "Book Appointment" at bounding box center [241, 210] width 61 height 15
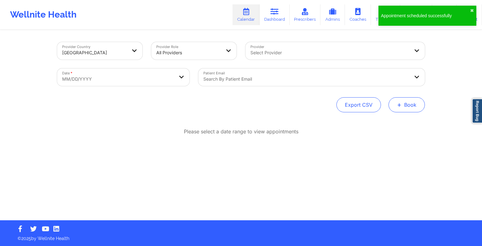
click at [401, 106] on span "+" at bounding box center [399, 104] width 5 height 3
click at [388, 120] on button "Therapy Session" at bounding box center [396, 125] width 48 height 10
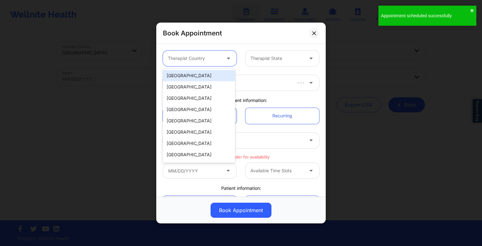
drag, startPoint x: 193, startPoint y: 56, endPoint x: 199, endPoint y: 70, distance: 15.2
click at [199, 70] on body "Appointment scheduled successfully ✖︎ Wellnite Health Calendar Dashboard Prescr…" at bounding box center [241, 123] width 482 height 246
click at [199, 70] on div "[GEOGRAPHIC_DATA]" at bounding box center [199, 75] width 72 height 11
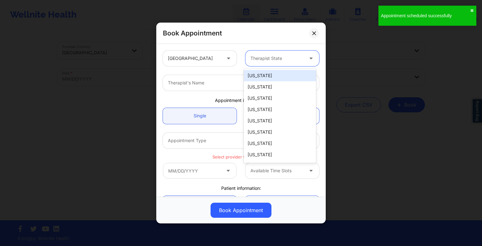
click at [253, 59] on div at bounding box center [277, 59] width 53 height 8
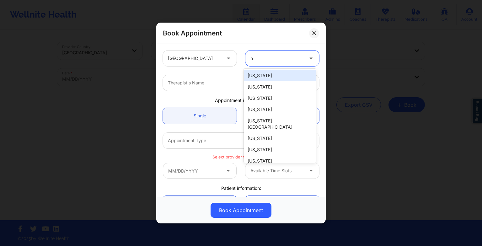
type input "ne"
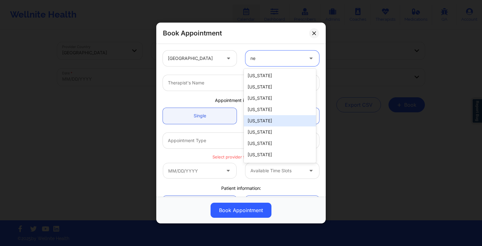
scroll to position [21, 0]
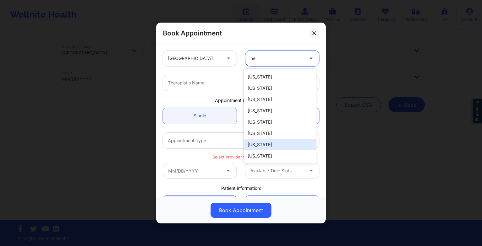
click at [273, 143] on div "[US_STATE]" at bounding box center [280, 144] width 72 height 11
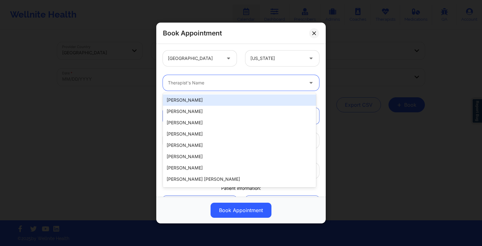
click at [171, 80] on div at bounding box center [236, 83] width 136 height 8
paste input "[PERSON_NAME] [PERSON_NAME]"
type input "[PERSON_NAME] [PERSON_NAME]"
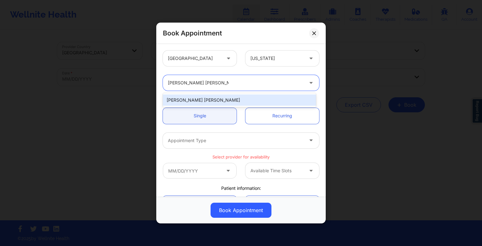
click at [217, 96] on div "[PERSON_NAME] [PERSON_NAME]" at bounding box center [239, 100] width 153 height 11
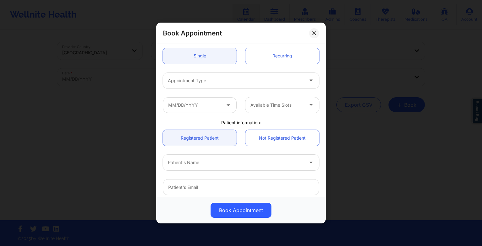
scroll to position [62, 0]
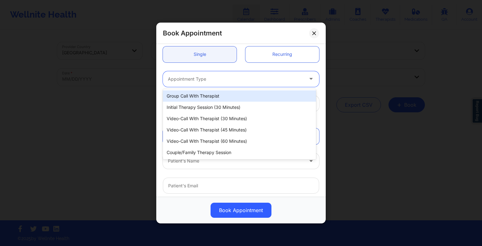
click at [206, 85] on div "Appointment Type" at bounding box center [233, 79] width 141 height 16
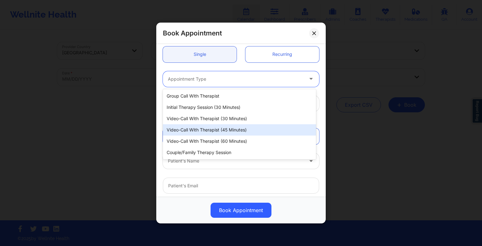
click at [214, 130] on div "Video-Call with Therapist (45 minutes)" at bounding box center [239, 129] width 153 height 11
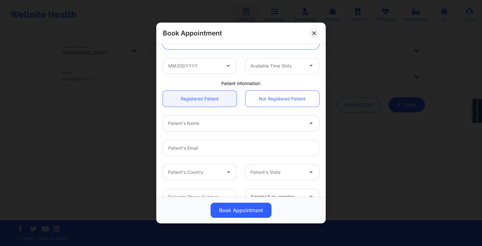
scroll to position [100, 0]
click at [193, 64] on input "text" at bounding box center [200, 65] width 74 height 16
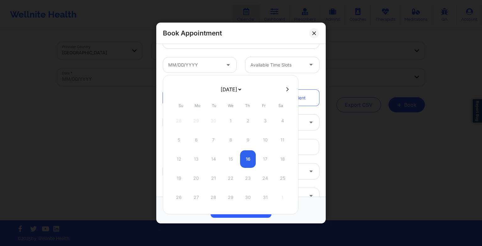
drag, startPoint x: 224, startPoint y: 93, endPoint x: 224, endPoint y: 119, distance: 26.4
click at [224, 119] on div "[DATE] [DATE] [DATE] [DATE] [DATE] [DATE] [DATE] [DATE] [DATE] [DATE] [DATE] [D…" at bounding box center [231, 144] width 136 height 139
select select "2025-11"
click at [216, 153] on div "16" at bounding box center [214, 159] width 16 height 18
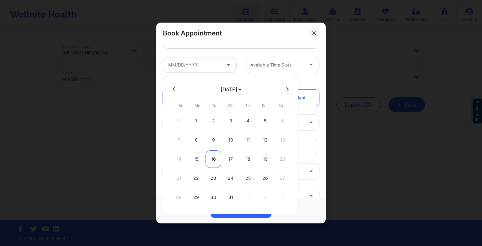
type input "[DATE]"
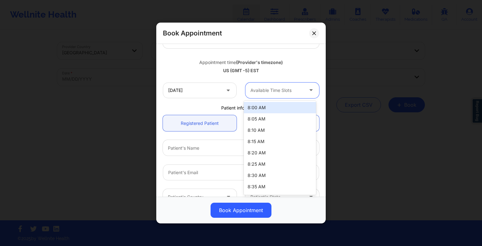
drag, startPoint x: 289, startPoint y: 90, endPoint x: 277, endPoint y: 158, distance: 68.9
click at [277, 158] on body "Wellnite Health Calendar Dashboard Prescribers Admins Coaches Therapists Medica…" at bounding box center [241, 123] width 482 height 246
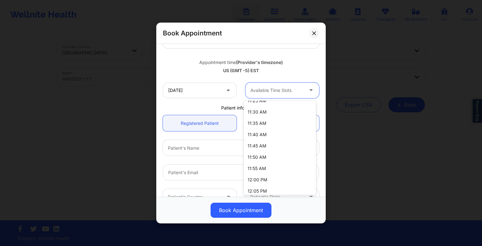
scroll to position [471, 0]
click at [275, 180] on div "12:00 PM" at bounding box center [280, 179] width 72 height 11
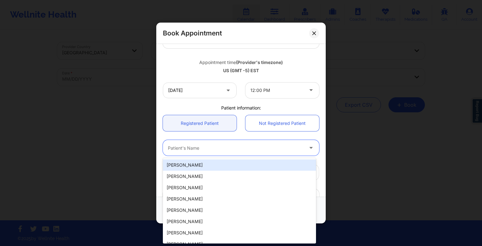
click at [244, 154] on div "Patient's Name" at bounding box center [233, 148] width 141 height 16
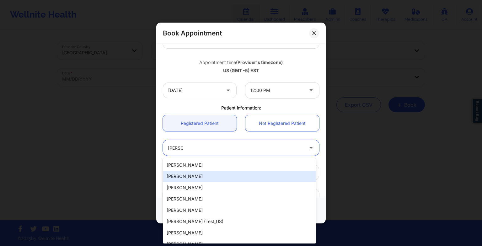
type input "[PERSON_NAME]"
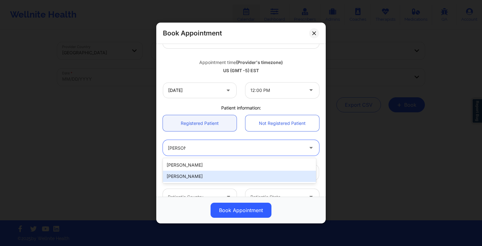
click at [210, 175] on div "[PERSON_NAME]" at bounding box center [239, 176] width 153 height 11
type input "[EMAIL_ADDRESS][DOMAIN_NAME]"
type input "[PHONE_NUMBER]"
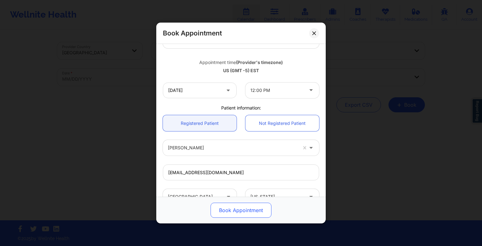
click at [236, 207] on button "Book Appointment" at bounding box center [241, 210] width 61 height 15
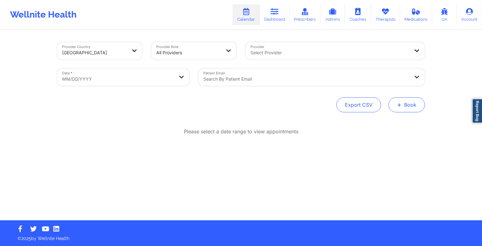
click at [398, 99] on button "+ Book" at bounding box center [407, 104] width 36 height 15
click at [387, 121] on button "Therapy Session" at bounding box center [396, 125] width 48 height 10
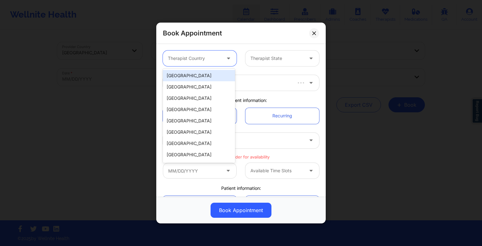
drag, startPoint x: 202, startPoint y: 55, endPoint x: 205, endPoint y: 78, distance: 23.4
click at [205, 78] on body "Wellnite Health Calendar Dashboard Prescribers Admins Coaches Therapists Medica…" at bounding box center [241, 123] width 482 height 246
click at [205, 78] on div "[GEOGRAPHIC_DATA]" at bounding box center [199, 75] width 72 height 11
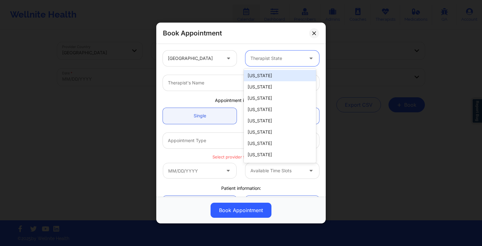
click at [273, 55] on div at bounding box center [277, 59] width 53 height 8
type input "new"
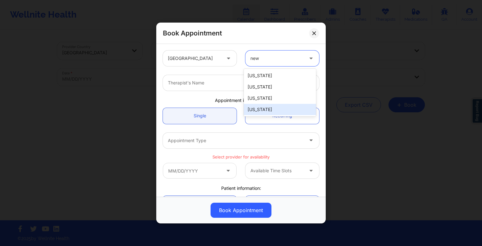
click at [266, 112] on div "[US_STATE]" at bounding box center [280, 109] width 72 height 11
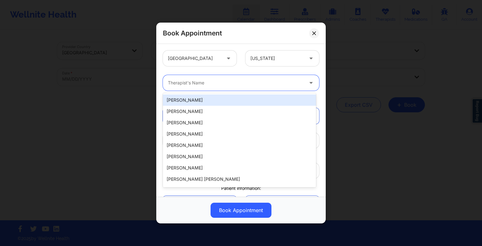
click at [218, 81] on div at bounding box center [236, 83] width 136 height 8
paste input "extended recurring Tuesdays 12pm"
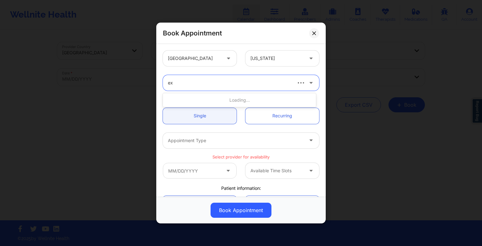
type input "e"
type input "r"
type input "[PERSON_NAME]"
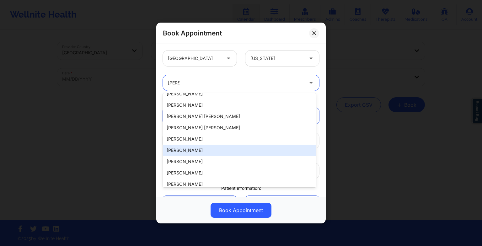
scroll to position [292, 0]
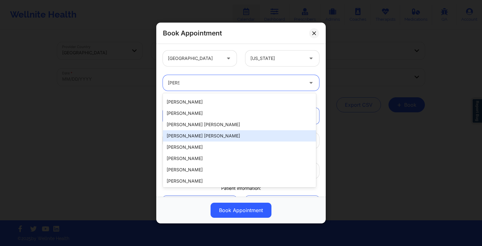
click at [225, 134] on div "[PERSON_NAME] [PERSON_NAME]" at bounding box center [239, 135] width 153 height 11
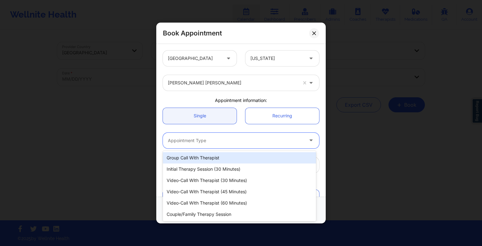
click at [197, 147] on div "Appointment Type" at bounding box center [233, 141] width 141 height 16
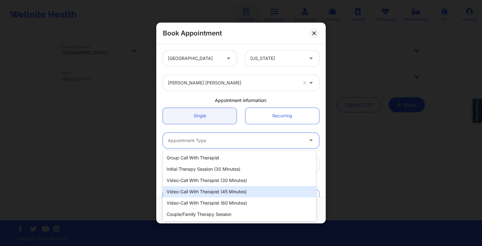
click at [208, 193] on div "Video-Call with Therapist (45 minutes)" at bounding box center [239, 191] width 153 height 11
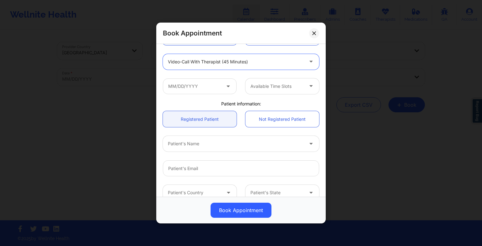
scroll to position [83, 0]
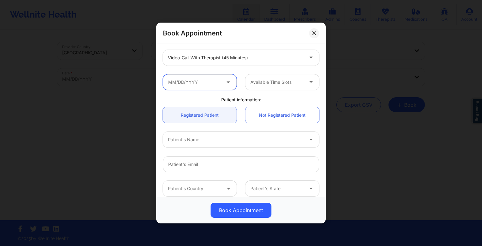
click at [214, 87] on input "text" at bounding box center [200, 82] width 74 height 16
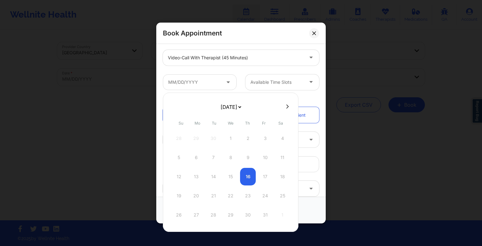
click at [237, 104] on select "[DATE] [DATE] [DATE] [DATE] [DATE] [DATE] [DATE] [DATE] [DATE] [DATE] [DATE] [D…" at bounding box center [230, 107] width 23 height 13
select select "2025-11"
click at [216, 195] on div "23" at bounding box center [214, 196] width 16 height 18
type input "[DATE]"
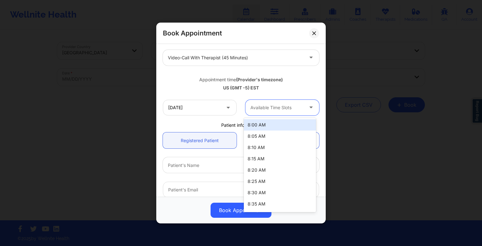
click at [275, 106] on div at bounding box center [277, 108] width 53 height 8
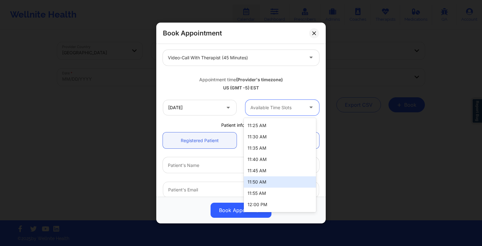
scroll to position [479, 0]
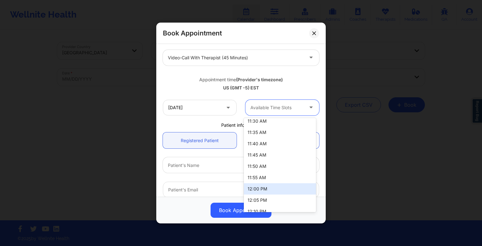
click at [261, 186] on div "12:00 PM" at bounding box center [280, 188] width 72 height 11
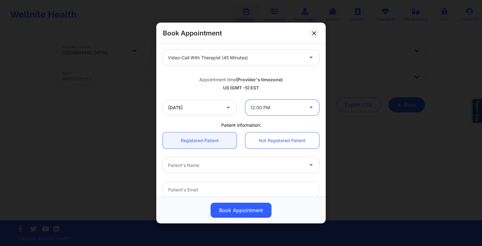
scroll to position [173, 0]
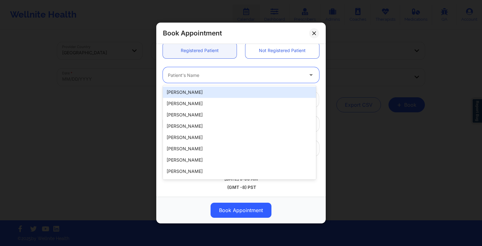
click at [225, 76] on div at bounding box center [236, 75] width 136 height 8
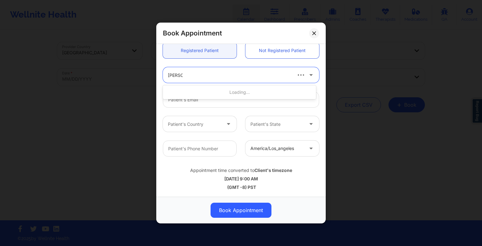
type input "[PERSON_NAME]"
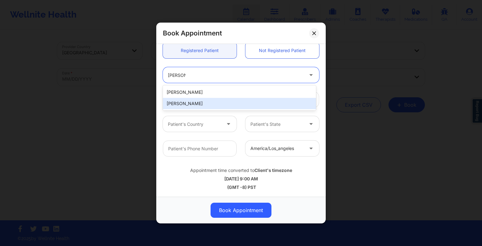
click at [236, 100] on div "[PERSON_NAME]" at bounding box center [239, 103] width 153 height 11
type input "[EMAIL_ADDRESS][DOMAIN_NAME]"
type input "[PHONE_NUMBER]"
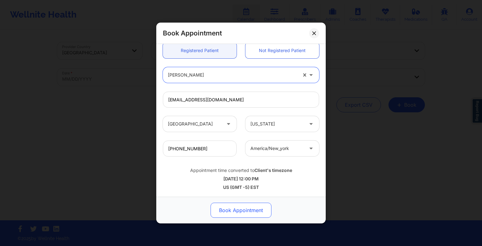
click at [249, 206] on button "Book Appointment" at bounding box center [241, 210] width 61 height 15
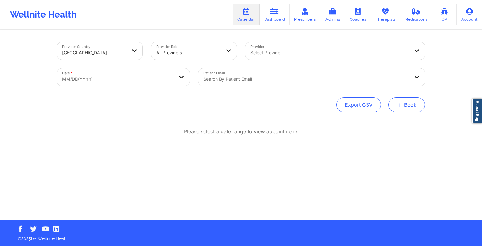
click at [412, 112] on button "+ Book" at bounding box center [407, 104] width 36 height 15
click at [399, 123] on button "Therapy Session" at bounding box center [396, 125] width 48 height 10
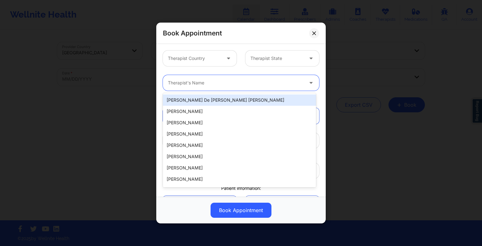
click at [205, 78] on div "Therapist's Name" at bounding box center [233, 83] width 141 height 16
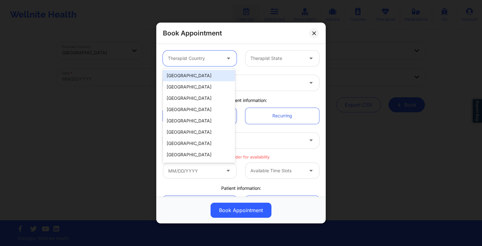
drag, startPoint x: 200, startPoint y: 53, endPoint x: 201, endPoint y: 77, distance: 23.3
click at [201, 77] on body "Wellnite Health Calendar Dashboard Prescribers Admins Coaches Therapists Medica…" at bounding box center [241, 123] width 482 height 246
click at [201, 77] on div "[GEOGRAPHIC_DATA]" at bounding box center [199, 75] width 72 height 11
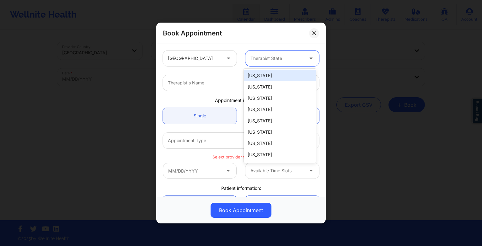
click at [263, 61] on div at bounding box center [277, 59] width 53 height 8
type input "new"
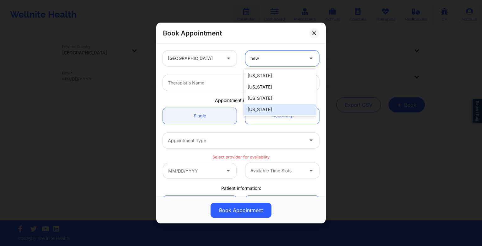
click at [273, 111] on div "[US_STATE]" at bounding box center [280, 109] width 72 height 11
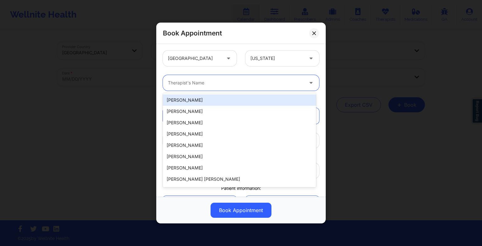
click at [230, 83] on div at bounding box center [236, 83] width 136 height 8
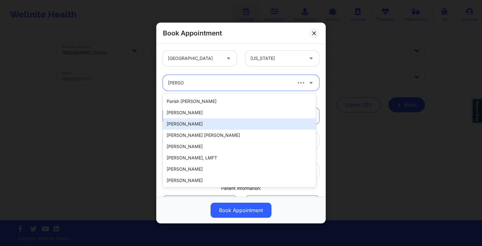
scroll to position [0, 0]
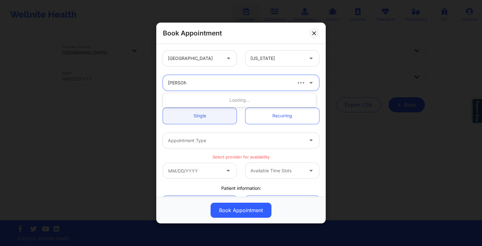
type input "[PERSON_NAME]"
click at [211, 102] on div "[PERSON_NAME] [PERSON_NAME]" at bounding box center [239, 100] width 153 height 11
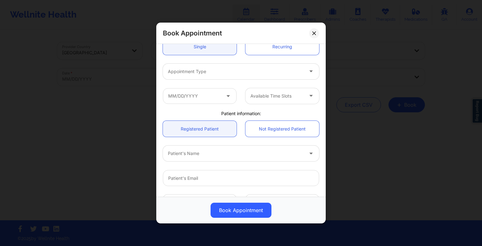
scroll to position [71, 0]
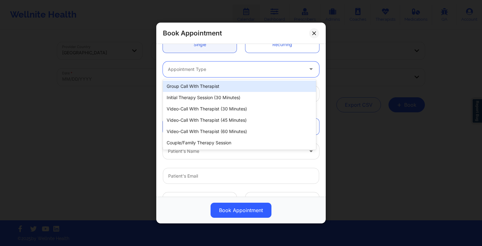
click at [203, 70] on div at bounding box center [236, 70] width 136 height 8
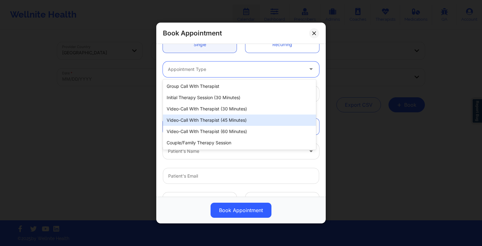
click at [239, 121] on div "Video-Call with Therapist (45 minutes)" at bounding box center [239, 120] width 153 height 11
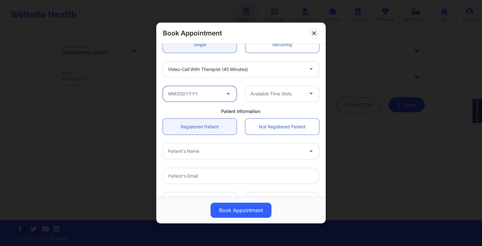
click at [220, 90] on input "text" at bounding box center [200, 94] width 74 height 16
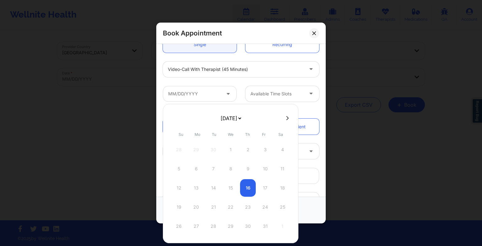
click at [233, 117] on select "[DATE] [DATE] [DATE] [DATE] [DATE] [DATE] [DATE] [DATE] [DATE] [DATE] [DATE] [D…" at bounding box center [230, 118] width 23 height 13
select select "2025-11"
click at [214, 220] on div "30" at bounding box center [214, 227] width 16 height 18
type input "[DATE]"
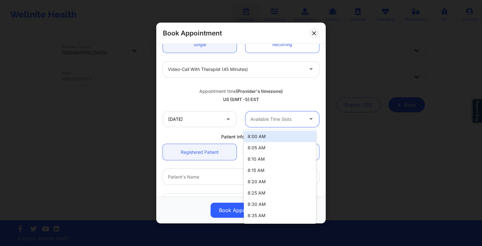
click at [274, 123] on div "Available Time Slots" at bounding box center [275, 119] width 59 height 16
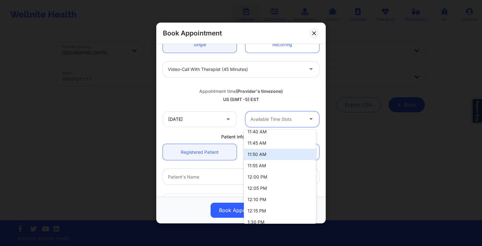
scroll to position [502, 0]
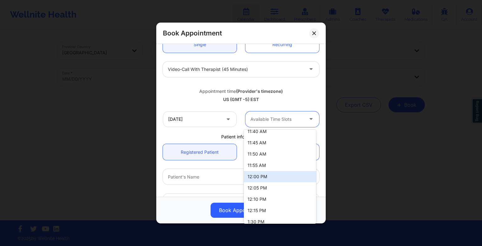
click at [263, 174] on div "12:00 PM" at bounding box center [280, 176] width 72 height 11
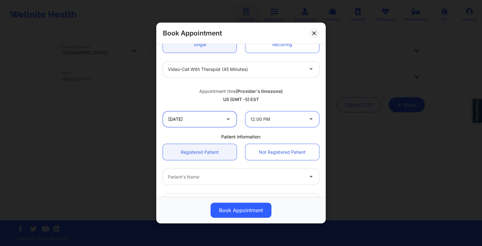
click at [195, 116] on input "[DATE]" at bounding box center [200, 119] width 74 height 16
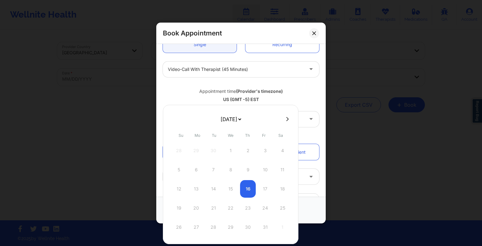
drag, startPoint x: 227, startPoint y: 119, endPoint x: 227, endPoint y: 148, distance: 28.6
click at [227, 148] on div "[DATE] [DATE] [DATE] [DATE] [DATE] [DATE] [DATE] [DATE] [DATE] [DATE] [DATE] [D…" at bounding box center [231, 174] width 136 height 139
select select "2025-11"
click at [213, 226] on div "30" at bounding box center [214, 228] width 16 height 18
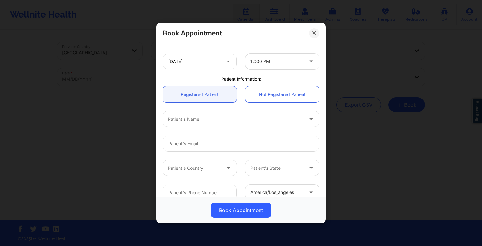
scroll to position [130, 0]
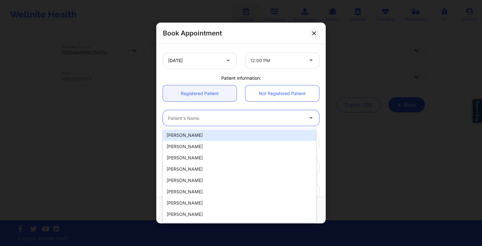
click at [241, 121] on div at bounding box center [236, 118] width 136 height 8
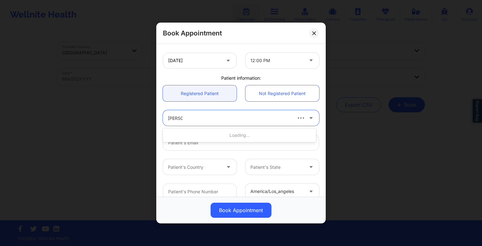
type input "[PERSON_NAME]"
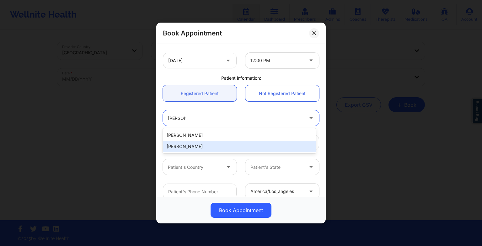
click at [248, 148] on div "[PERSON_NAME]" at bounding box center [239, 146] width 153 height 11
type input "[EMAIL_ADDRESS][DOMAIN_NAME]"
type input "[PHONE_NUMBER]"
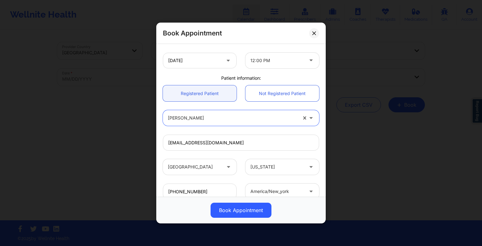
scroll to position [173, 0]
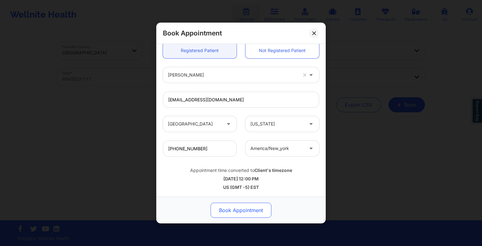
click at [253, 208] on button "Book Appointment" at bounding box center [241, 210] width 61 height 15
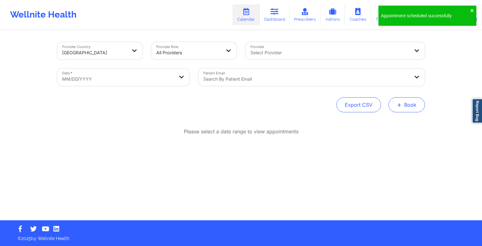
click at [399, 99] on button "+ Book" at bounding box center [407, 104] width 36 height 15
drag, startPoint x: 394, startPoint y: 116, endPoint x: 394, endPoint y: 123, distance: 7.5
click at [394, 123] on div "Therapy Session Doctor Consultation" at bounding box center [396, 130] width 57 height 29
click at [394, 123] on button "Therapy Session" at bounding box center [396, 125] width 48 height 10
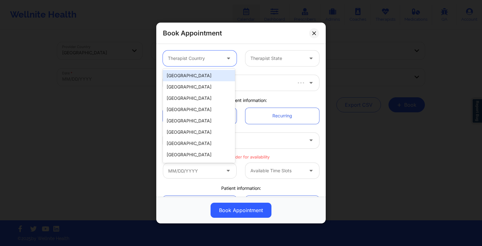
click at [205, 64] on div "Therapist Country" at bounding box center [192, 59] width 59 height 16
click at [205, 75] on div "[GEOGRAPHIC_DATA]" at bounding box center [199, 75] width 72 height 11
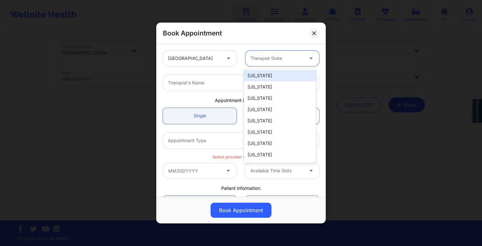
click at [259, 60] on div at bounding box center [277, 59] width 53 height 8
type input "new"
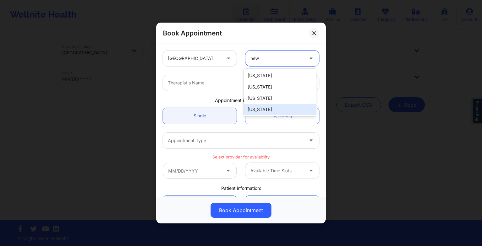
click at [266, 109] on div "[US_STATE]" at bounding box center [280, 109] width 72 height 11
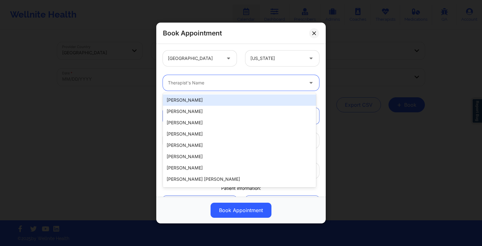
click at [192, 83] on div at bounding box center [236, 83] width 136 height 8
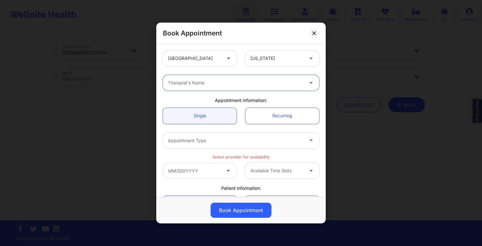
click at [168, 81] on div "Therapist's Name" at bounding box center [233, 83] width 141 height 16
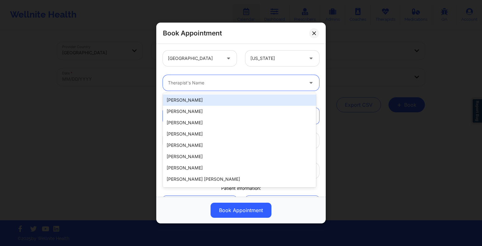
paste input "[PERSON_NAME] [PERSON_NAME]"
type input "[PERSON_NAME] [PERSON_NAME]"
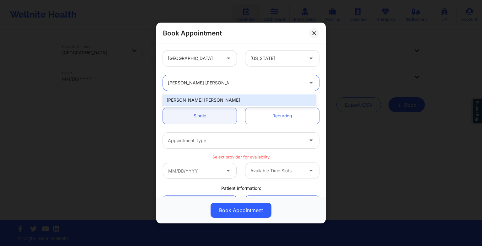
click at [209, 97] on div "[PERSON_NAME] [PERSON_NAME]" at bounding box center [239, 100] width 153 height 11
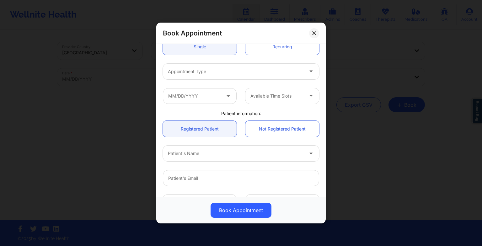
scroll to position [73, 0]
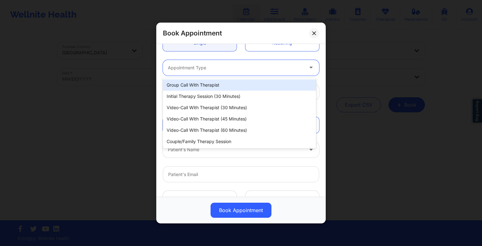
click at [194, 64] on div at bounding box center [236, 68] width 136 height 8
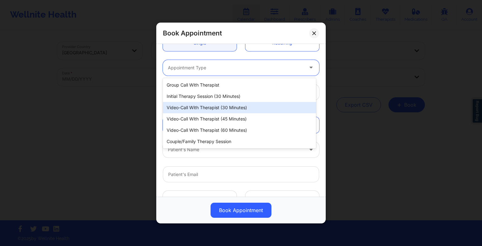
click at [210, 107] on div "Video-Call with Therapist (30 minutes)" at bounding box center [239, 107] width 153 height 11
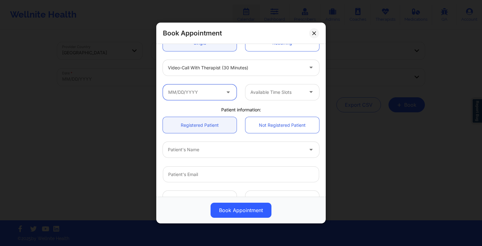
click at [201, 92] on input "text" at bounding box center [200, 92] width 74 height 16
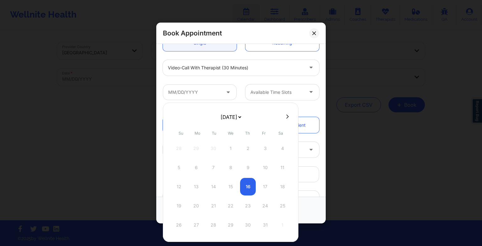
drag, startPoint x: 228, startPoint y: 113, endPoint x: 230, endPoint y: 143, distance: 30.2
click at [230, 143] on div "[DATE] [DATE] [DATE] [DATE] [DATE] [DATE] [DATE] [DATE] [DATE] [DATE] [DATE] [D…" at bounding box center [231, 172] width 136 height 139
select select "2025-10"
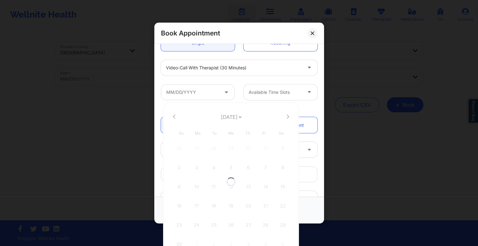
select select "2025-10"
click at [286, 117] on icon at bounding box center [287, 116] width 3 height 5
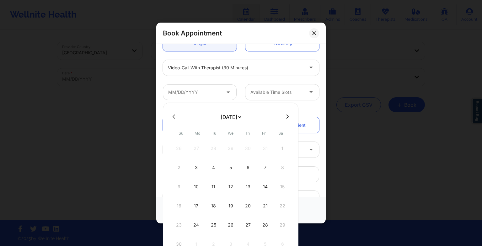
select select "2025-11"
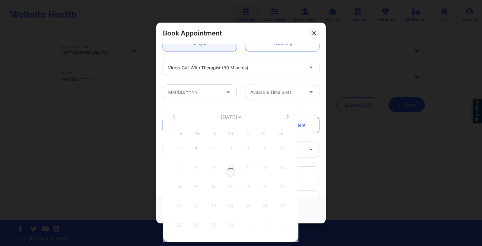
select select "2025-11"
click at [284, 115] on button at bounding box center [287, 116] width 6 height 5
select select "2026-0"
click at [217, 164] on div "6" at bounding box center [214, 168] width 16 height 18
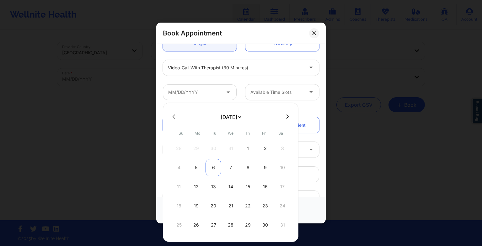
type input "[DATE]"
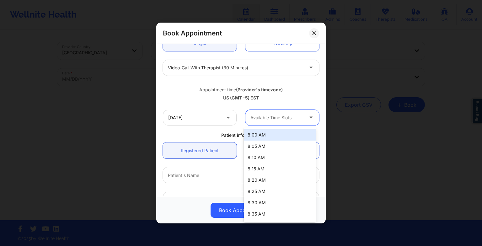
click at [288, 124] on div "Available Time Slots" at bounding box center [275, 118] width 59 height 16
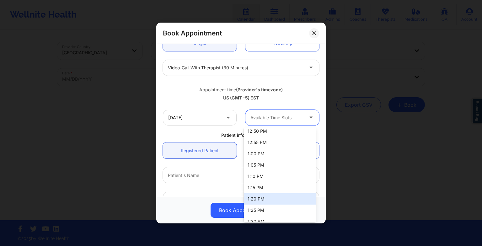
scroll to position [653, 0]
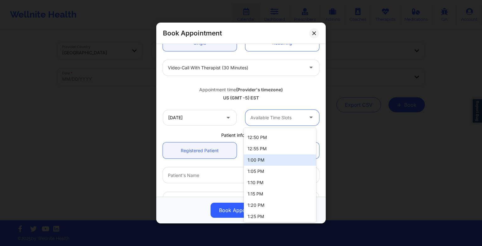
click at [280, 163] on div "1:00 PM" at bounding box center [280, 159] width 72 height 11
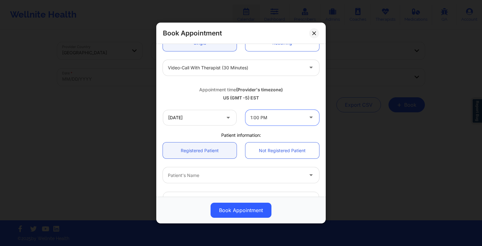
scroll to position [119, 0]
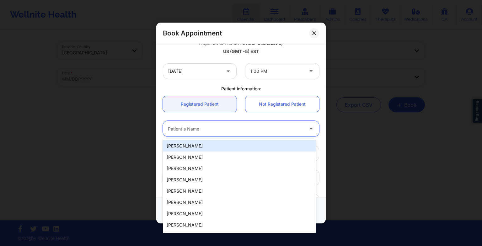
click at [266, 124] on div "Patient's Name" at bounding box center [233, 129] width 141 height 16
type input "[PERSON_NAME]"
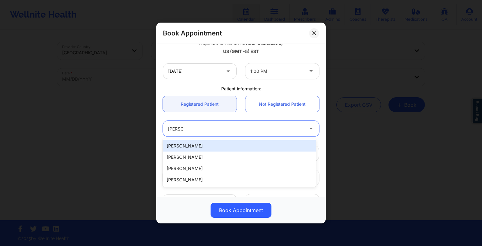
click at [251, 146] on div "[PERSON_NAME]" at bounding box center [239, 145] width 153 height 11
type input "[EMAIL_ADDRESS][DOMAIN_NAME]"
type input "[PHONE_NUMBER]"
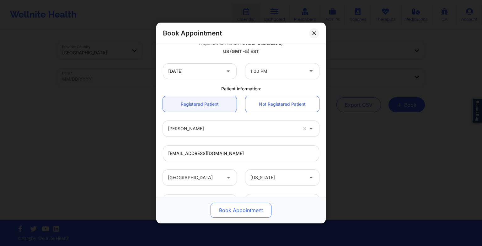
click at [245, 216] on button "Book Appointment" at bounding box center [241, 210] width 61 height 15
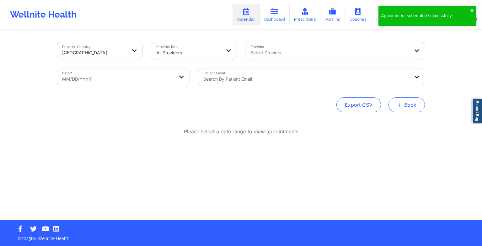
click at [406, 104] on button "+ Book" at bounding box center [407, 104] width 36 height 15
click at [395, 121] on button "Therapy Session" at bounding box center [396, 125] width 48 height 10
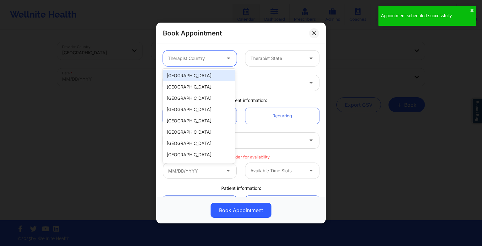
drag, startPoint x: 205, startPoint y: 65, endPoint x: 206, endPoint y: 78, distance: 12.6
click at [206, 78] on body "Appointment scheduled successfully ✖︎ Wellnite Health Calendar Dashboard Prescr…" at bounding box center [241, 123] width 482 height 246
click at [206, 78] on div "[GEOGRAPHIC_DATA]" at bounding box center [199, 75] width 72 height 11
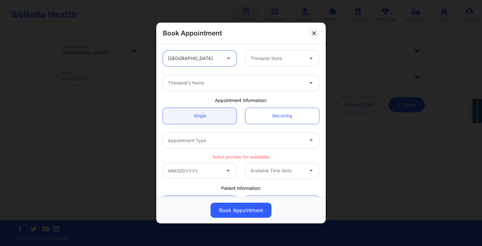
click at [257, 66] on div "Therapist State" at bounding box center [275, 59] width 59 height 16
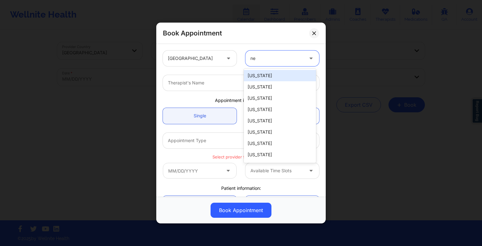
type input "new"
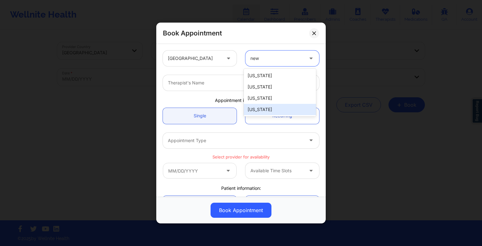
click at [266, 104] on div "[US_STATE]" at bounding box center [280, 109] width 72 height 11
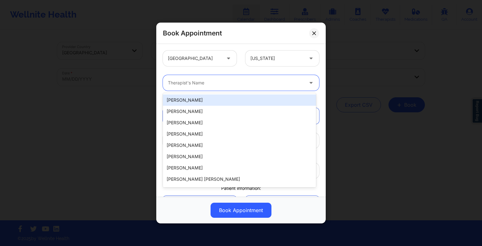
click at [202, 87] on div "Therapist's Name" at bounding box center [233, 83] width 141 height 16
paste input "[PERSON_NAME] [PERSON_NAME]"
type input "[PERSON_NAME] [PERSON_NAME]"
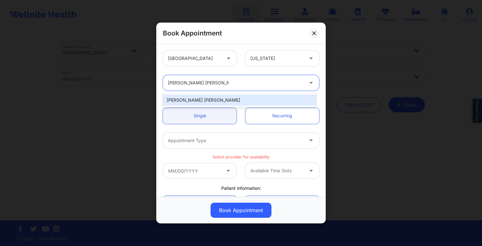
click at [197, 100] on div "[PERSON_NAME] [PERSON_NAME]" at bounding box center [239, 100] width 153 height 11
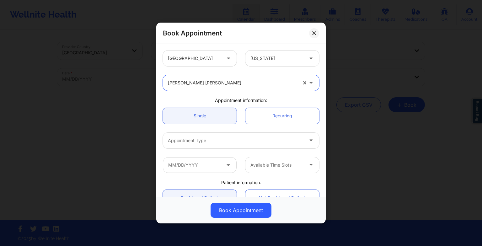
click at [197, 141] on div at bounding box center [236, 141] width 136 height 8
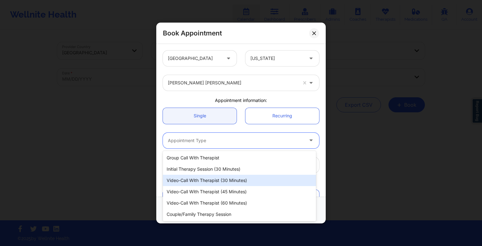
click at [214, 181] on div "Video-Call with Therapist (30 minutes)" at bounding box center [239, 180] width 153 height 11
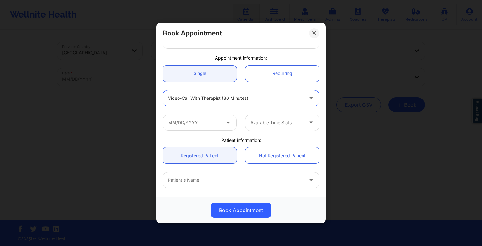
scroll to position [43, 0]
click at [198, 128] on input "text" at bounding box center [200, 123] width 74 height 16
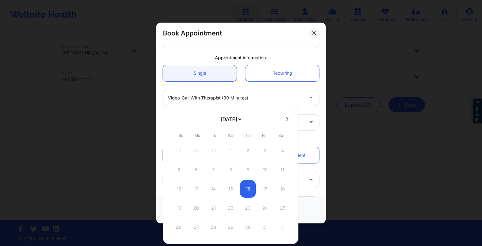
click at [228, 116] on select "[DATE] [DATE] [DATE] [DATE] [DATE] [DATE] [DATE] [DATE] [DATE] [DATE] [DATE] [D…" at bounding box center [230, 119] width 23 height 13
select select "2026-0"
click at [215, 186] on div "13" at bounding box center [214, 189] width 16 height 18
type input "[DATE]"
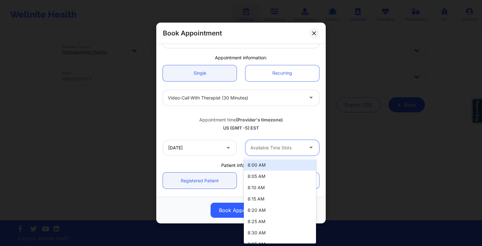
click at [255, 143] on div "Available Time Slots" at bounding box center [275, 148] width 59 height 16
click at [263, 171] on div "12:00 PM" at bounding box center [280, 167] width 72 height 11
click at [297, 146] on div at bounding box center [277, 148] width 53 height 8
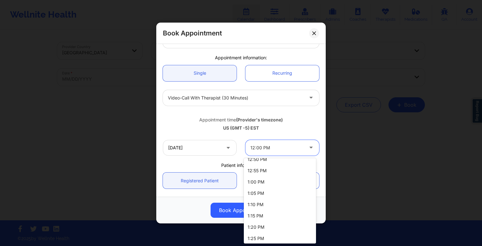
scroll to position [662, 0]
click at [265, 176] on div "1:00 PM" at bounding box center [280, 181] width 72 height 11
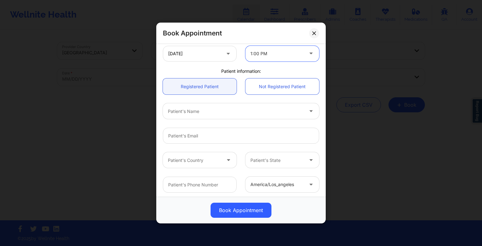
scroll to position [144, 0]
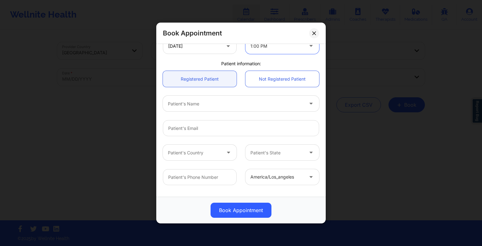
click at [202, 106] on div at bounding box center [236, 104] width 136 height 8
type input "[PERSON_NAME]"
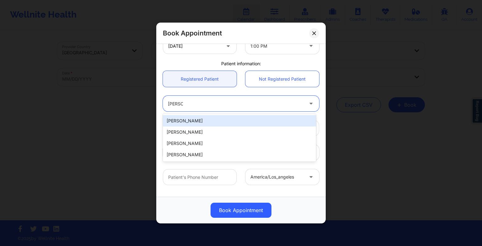
click at [199, 123] on div "[PERSON_NAME]" at bounding box center [239, 120] width 153 height 11
type input "[EMAIL_ADDRESS][DOMAIN_NAME]"
type input "[PHONE_NUMBER]"
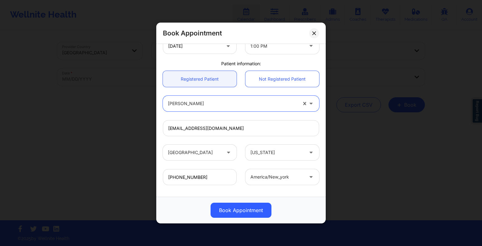
scroll to position [173, 0]
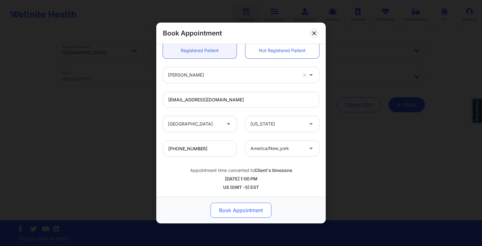
click at [242, 209] on button "Book Appointment" at bounding box center [241, 210] width 61 height 15
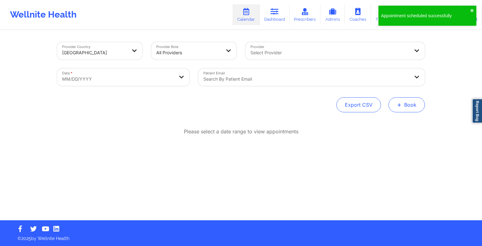
click at [404, 106] on button "+ Book" at bounding box center [407, 104] width 36 height 15
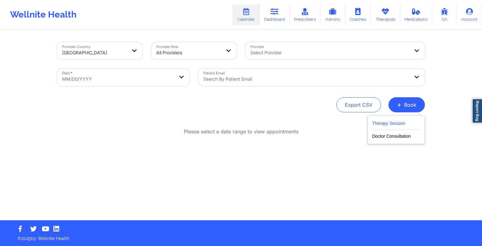
click at [391, 123] on button "Therapy Session" at bounding box center [396, 125] width 48 height 10
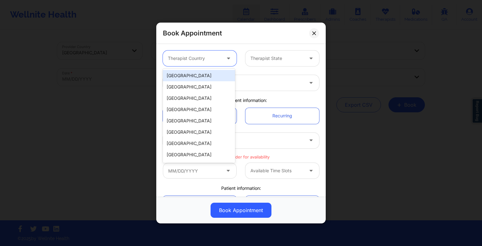
drag, startPoint x: 193, startPoint y: 64, endPoint x: 194, endPoint y: 75, distance: 10.7
click at [194, 75] on body "Wellnite Health Calendar Dashboard Prescribers Admins Coaches Therapists Medica…" at bounding box center [241, 123] width 482 height 246
click at [194, 75] on div "[GEOGRAPHIC_DATA]" at bounding box center [199, 75] width 72 height 11
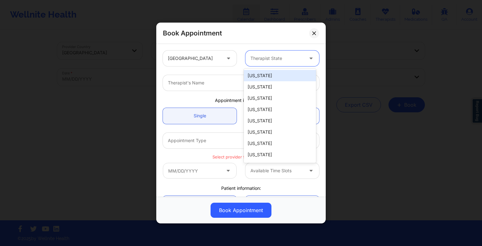
click at [276, 55] on div at bounding box center [277, 59] width 53 height 8
type input "new"
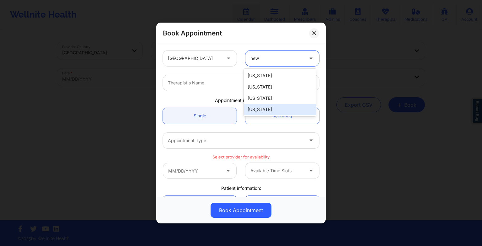
click at [268, 111] on div "[US_STATE]" at bounding box center [280, 109] width 72 height 11
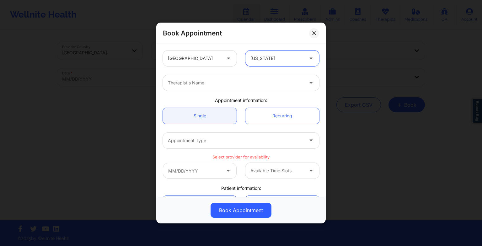
click at [225, 89] on div "Therapist's Name" at bounding box center [233, 83] width 141 height 16
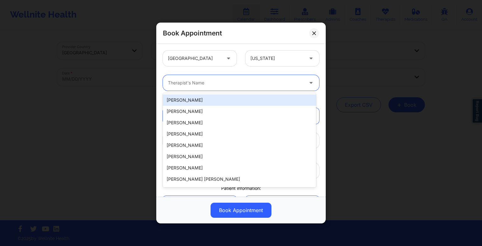
paste input "[PERSON_NAME] [PERSON_NAME]"
type input "[PERSON_NAME] [PERSON_NAME]"
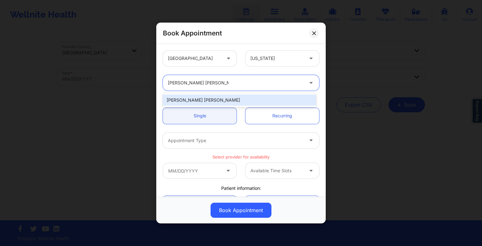
click at [192, 103] on div "[PERSON_NAME] [PERSON_NAME]" at bounding box center [239, 100] width 153 height 11
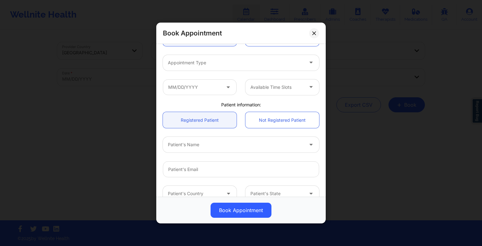
scroll to position [81, 0]
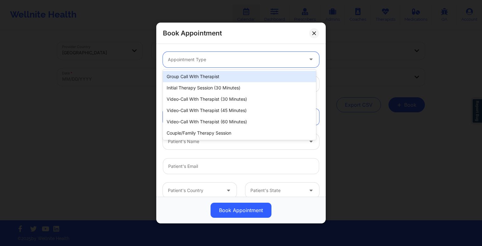
click at [186, 67] on div "Appointment Type" at bounding box center [233, 60] width 141 height 16
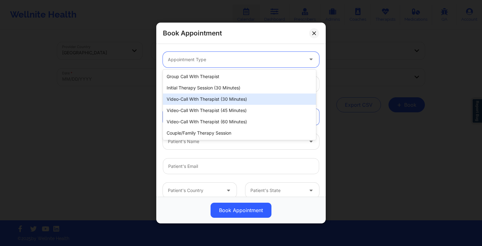
click at [205, 99] on div "Video-Call with Therapist (30 minutes)" at bounding box center [239, 99] width 153 height 11
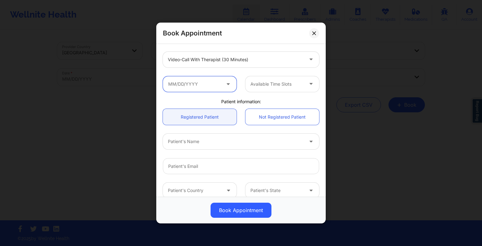
click at [203, 80] on input "text" at bounding box center [200, 84] width 74 height 16
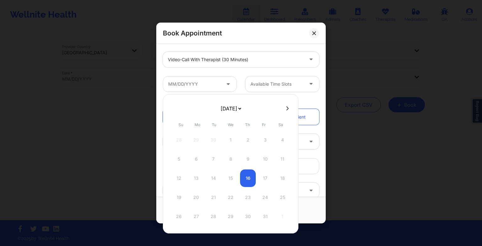
drag, startPoint x: 233, startPoint y: 105, endPoint x: 232, endPoint y: 147, distance: 41.8
click at [232, 147] on div "[DATE] [DATE] [DATE] [DATE] [DATE] [DATE] [DATE] [DATE] [DATE] [DATE] [DATE] [D…" at bounding box center [231, 163] width 136 height 139
select select "2026-0"
click at [232, 147] on div at bounding box center [231, 163] width 136 height 139
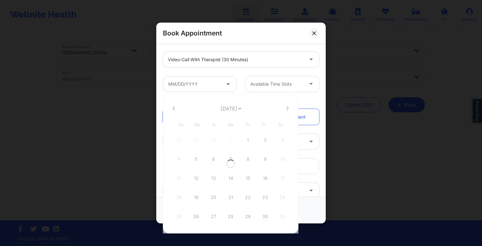
select select "2026-0"
click at [211, 200] on div "20" at bounding box center [214, 198] width 16 height 18
type input "[DATE]"
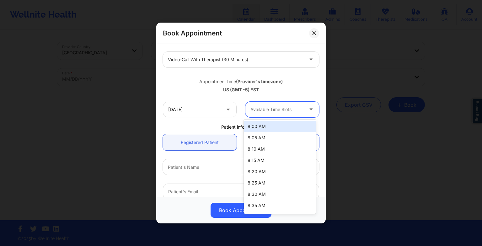
click at [256, 113] on div "Available Time Slots" at bounding box center [275, 110] width 59 height 16
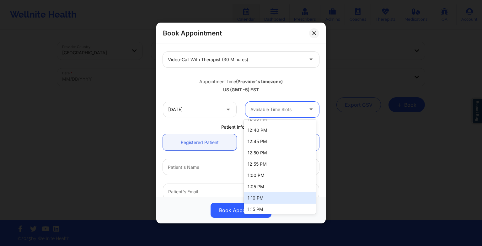
scroll to position [629, 0]
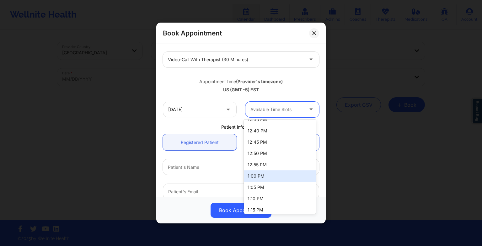
click at [264, 181] on div "1:00 PM" at bounding box center [280, 176] width 72 height 11
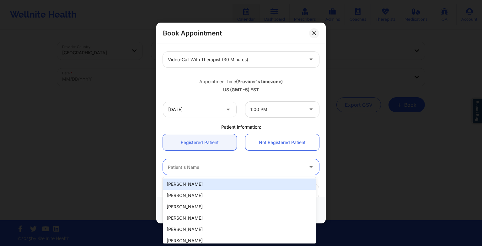
click at [246, 170] on div at bounding box center [236, 167] width 136 height 8
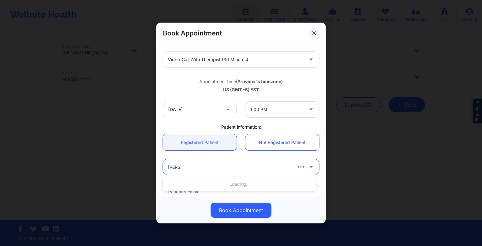
type input "[PERSON_NAME]"
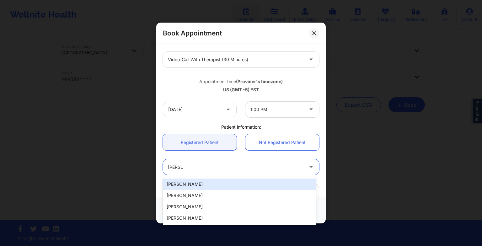
click at [224, 183] on div "[PERSON_NAME]" at bounding box center [239, 184] width 153 height 11
type input "[EMAIL_ADDRESS][DOMAIN_NAME]"
type input "[PHONE_NUMBER]"
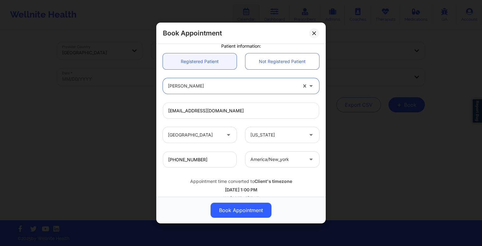
scroll to position [168, 0]
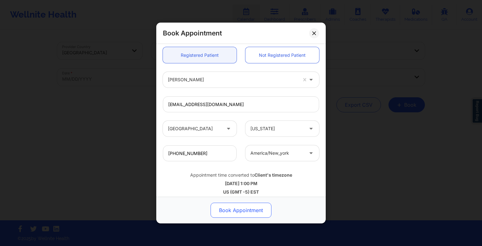
click at [230, 213] on button "Book Appointment" at bounding box center [241, 210] width 61 height 15
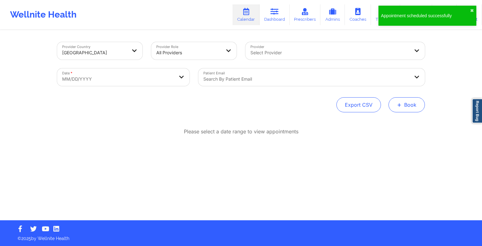
click at [398, 99] on button "+ Book" at bounding box center [407, 104] width 36 height 15
click at [386, 125] on button "Therapy Session" at bounding box center [396, 125] width 48 height 10
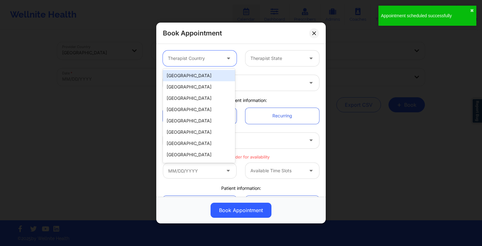
click at [201, 60] on div at bounding box center [194, 59] width 53 height 8
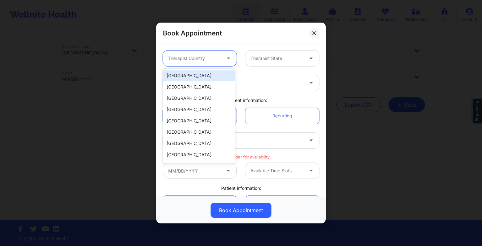
click at [203, 71] on div "[GEOGRAPHIC_DATA]" at bounding box center [199, 75] width 72 height 11
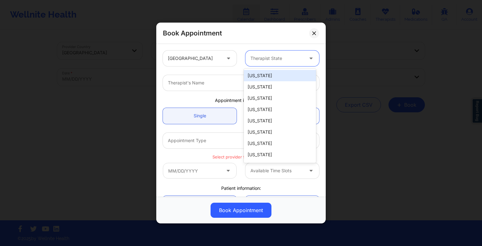
click at [246, 61] on div "Therapist State" at bounding box center [275, 59] width 59 height 16
type input "new y"
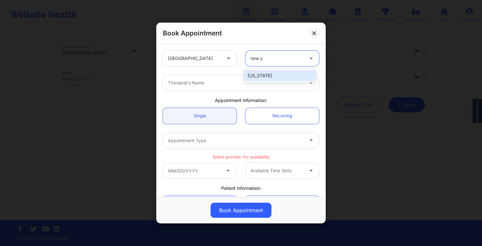
click at [257, 73] on div "[US_STATE]" at bounding box center [280, 75] width 72 height 11
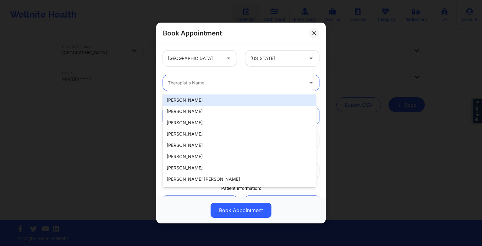
click at [208, 79] on div "Therapist's Name" at bounding box center [233, 83] width 141 height 16
paste input "[PERSON_NAME] [PERSON_NAME]"
type input "[PERSON_NAME] [PERSON_NAME]"
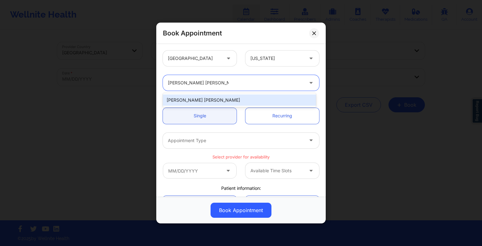
click at [203, 98] on div "[PERSON_NAME] [PERSON_NAME]" at bounding box center [239, 100] width 153 height 11
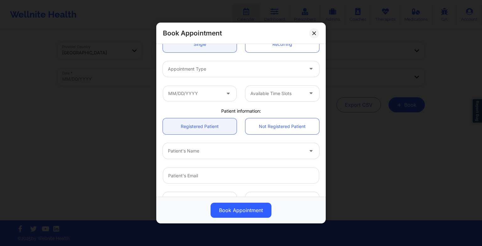
scroll to position [75, 0]
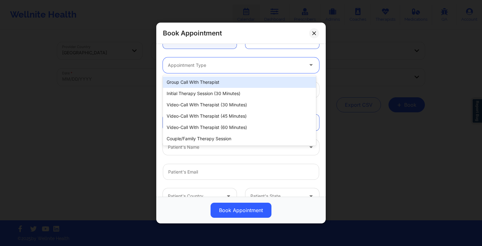
click at [189, 65] on div at bounding box center [236, 66] width 136 height 8
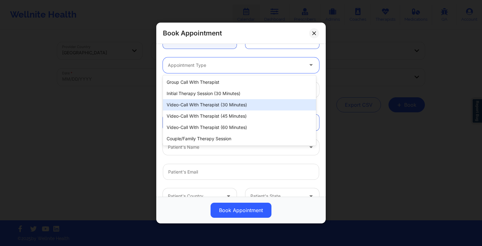
click at [206, 107] on div "Video-Call with Therapist (30 minutes)" at bounding box center [239, 104] width 153 height 11
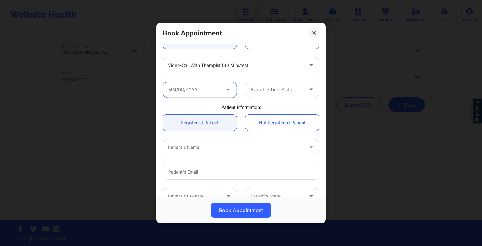
click at [193, 90] on input "text" at bounding box center [200, 90] width 74 height 16
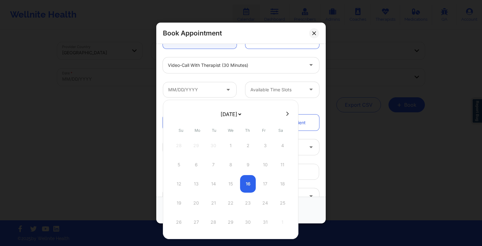
click at [227, 117] on select "[DATE] [DATE] [DATE] [DATE] [DATE] [DATE] [DATE] [DATE] [DATE] [DATE] [DATE] [D…" at bounding box center [230, 114] width 23 height 13
select select "2026-0"
click at [214, 220] on div "27" at bounding box center [214, 223] width 16 height 18
type input "[DATE]"
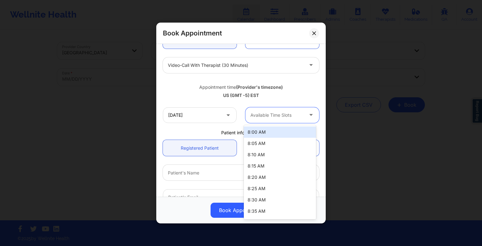
click at [280, 113] on div at bounding box center [277, 115] width 53 height 8
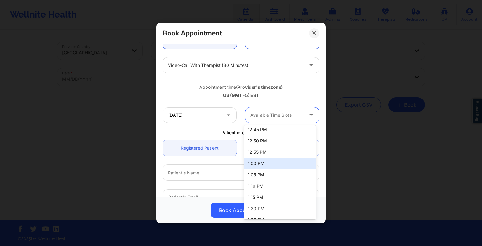
click at [264, 165] on div "1:00 PM" at bounding box center [280, 163] width 72 height 11
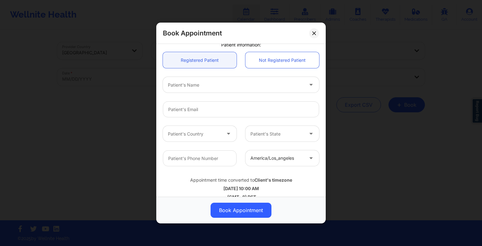
scroll to position [167, 0]
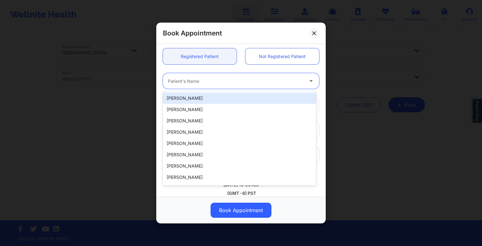
click at [229, 84] on div at bounding box center [236, 81] width 136 height 8
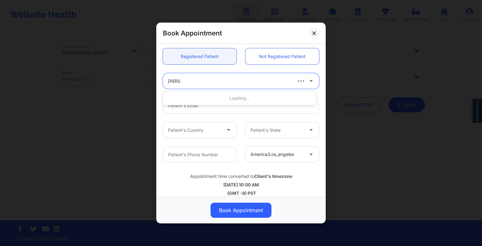
type input "[PERSON_NAME]"
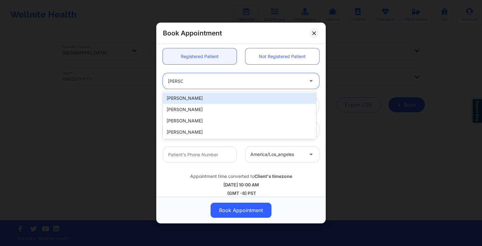
click at [234, 98] on div "[PERSON_NAME]" at bounding box center [239, 98] width 153 height 11
type input "[EMAIL_ADDRESS][DOMAIN_NAME]"
type input "[PHONE_NUMBER]"
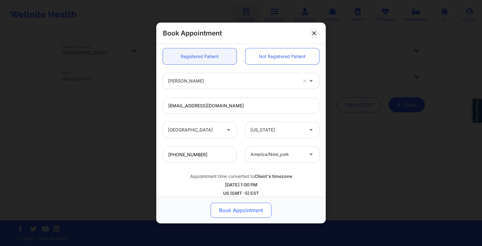
click at [238, 203] on button "Book Appointment" at bounding box center [241, 210] width 61 height 15
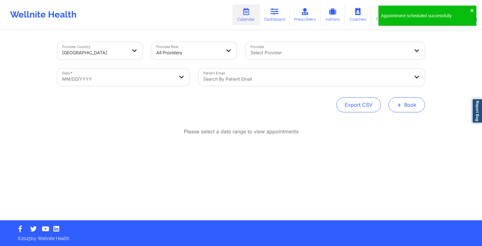
click at [404, 104] on button "+ Book" at bounding box center [407, 104] width 36 height 15
click at [393, 122] on button "Therapy Session" at bounding box center [396, 125] width 48 height 10
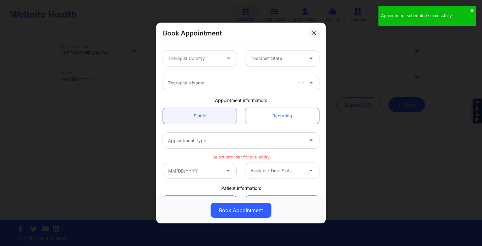
click at [210, 63] on div "Therapist Country" at bounding box center [192, 59] width 59 height 16
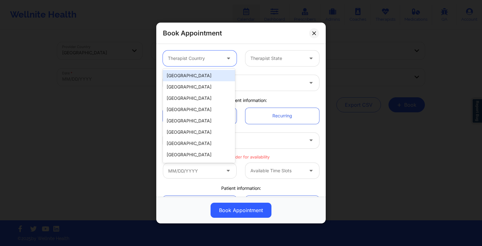
click at [209, 80] on div "[GEOGRAPHIC_DATA]" at bounding box center [199, 75] width 72 height 11
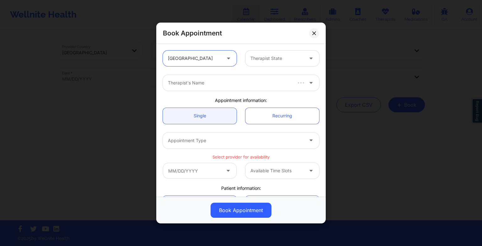
click at [250, 63] on div "Therapist State" at bounding box center [275, 59] width 59 height 16
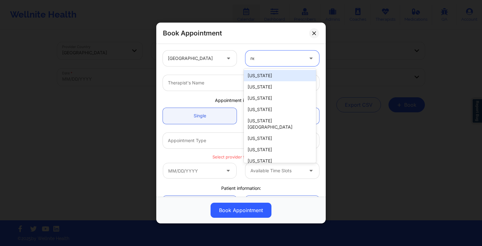
type input "new"
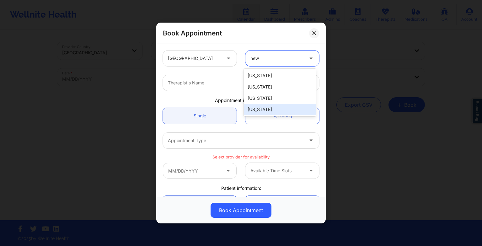
click at [270, 106] on div "[US_STATE]" at bounding box center [280, 109] width 72 height 11
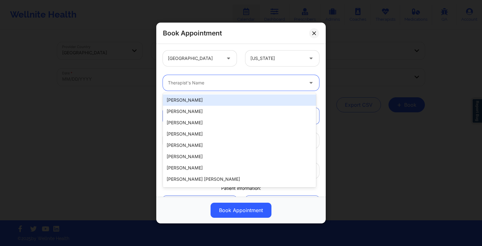
click at [177, 80] on div at bounding box center [236, 83] width 136 height 8
paste input "[PERSON_NAME] [PERSON_NAME]"
type input "[PERSON_NAME] [PERSON_NAME]"
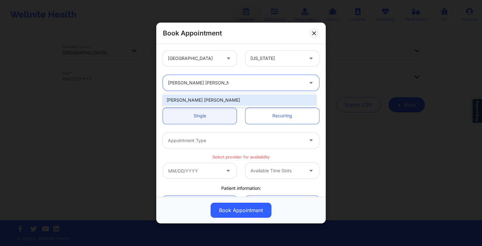
click at [205, 97] on div "[PERSON_NAME] [PERSON_NAME]" at bounding box center [239, 100] width 153 height 11
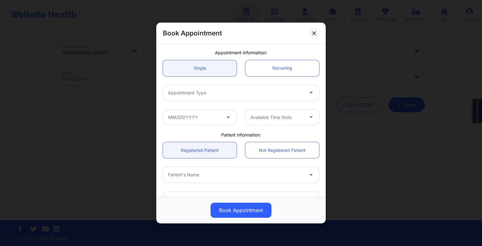
scroll to position [50, 0]
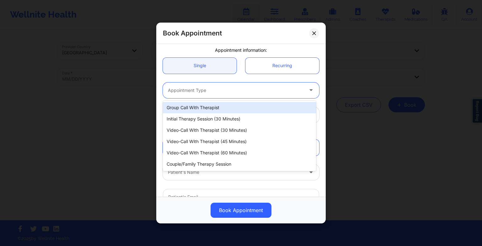
click at [199, 92] on div at bounding box center [236, 91] width 136 height 8
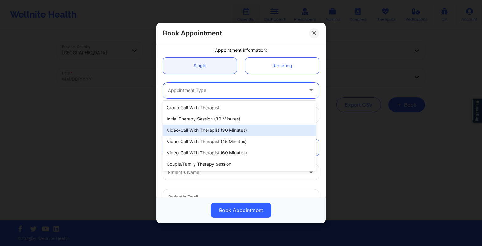
click at [209, 130] on div "Video-Call with Therapist (30 minutes)" at bounding box center [239, 130] width 153 height 11
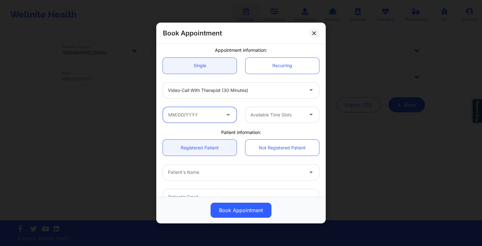
click at [198, 118] on input "text" at bounding box center [200, 115] width 74 height 16
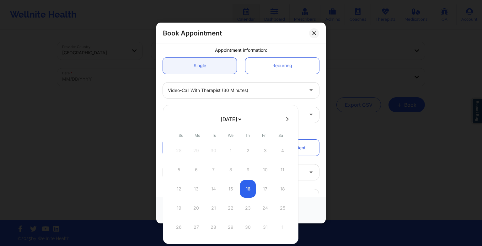
click at [242, 119] on select "[DATE] [DATE] [DATE] [DATE] [DATE] [DATE] [DATE] [DATE] [DATE] [DATE] [DATE] [D…" at bounding box center [230, 119] width 23 height 13
click at [225, 117] on select "[DATE] [DATE] [DATE] [DATE] [DATE] [DATE] [DATE] [DATE] [DATE] [DATE] [DATE] [D…" at bounding box center [230, 119] width 23 height 13
select select "2026-1"
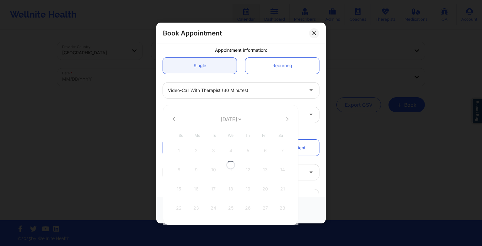
select select "2026-1"
click at [175, 121] on icon at bounding box center [174, 119] width 3 height 5
select select "2026-0"
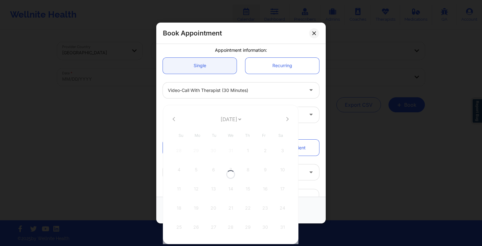
select select "2026-0"
click at [286, 118] on icon at bounding box center [287, 119] width 3 height 4
select select "2026-1"
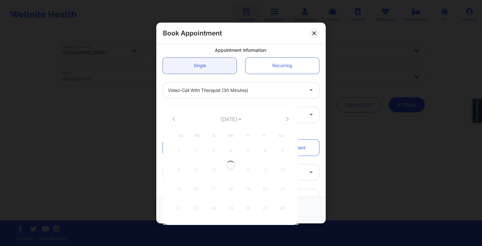
select select "2026-1"
click at [214, 151] on div "3" at bounding box center [214, 151] width 16 height 18
type input "[DATE]"
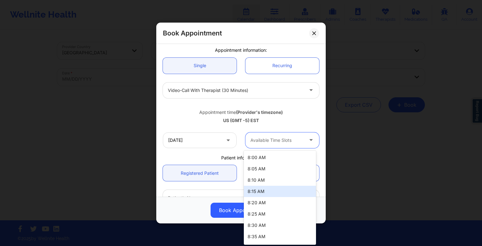
drag, startPoint x: 274, startPoint y: 141, endPoint x: 276, endPoint y: 193, distance: 52.2
click at [276, 193] on body "Wellnite Health Calendar Dashboard Prescribers Admins Coaches Therapists Medica…" at bounding box center [241, 123] width 482 height 246
click at [274, 192] on div "1:00 PM" at bounding box center [280, 188] width 72 height 11
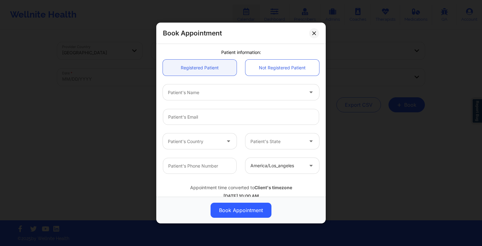
scroll to position [173, 0]
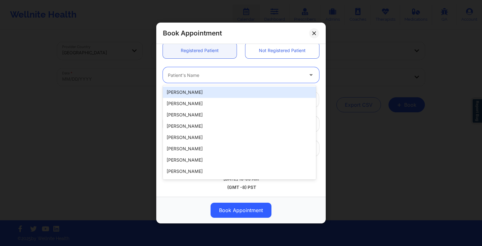
click at [198, 76] on div at bounding box center [236, 75] width 136 height 8
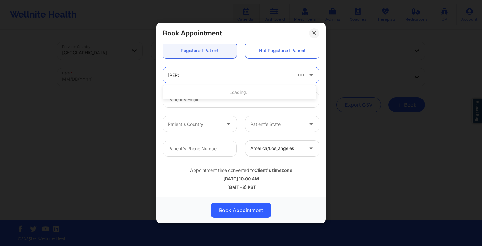
type input "[PERSON_NAME]"
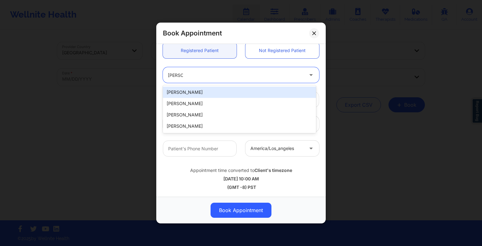
click at [197, 93] on div "[PERSON_NAME]" at bounding box center [239, 92] width 153 height 11
type input "[EMAIL_ADDRESS][DOMAIN_NAME]"
type input "[PHONE_NUMBER]"
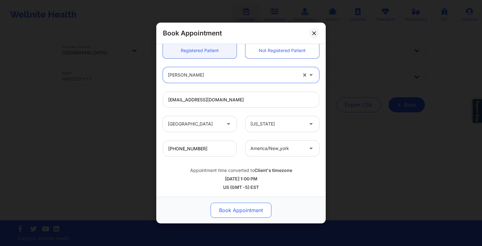
click at [243, 209] on button "Book Appointment" at bounding box center [241, 210] width 61 height 15
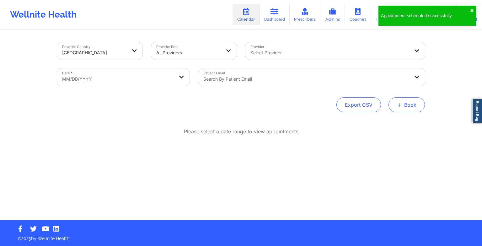
click at [404, 99] on button "+ Book" at bounding box center [407, 104] width 36 height 15
click at [394, 121] on button "Therapy Session" at bounding box center [396, 125] width 48 height 10
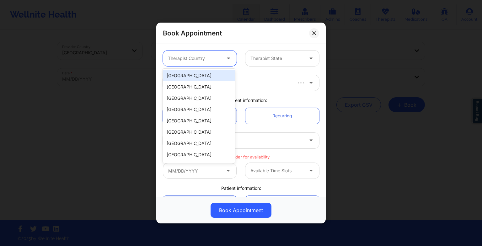
click at [214, 56] on div at bounding box center [194, 59] width 53 height 8
click at [209, 72] on div "[GEOGRAPHIC_DATA]" at bounding box center [199, 75] width 72 height 11
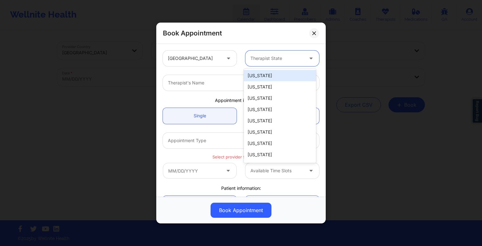
click at [272, 60] on div at bounding box center [277, 59] width 53 height 8
type input "new y"
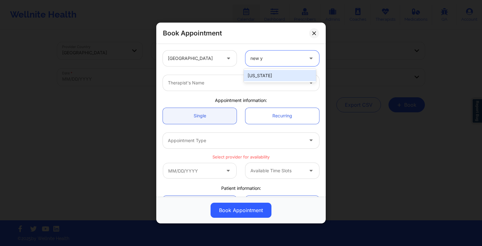
click at [268, 76] on div "[US_STATE]" at bounding box center [280, 75] width 72 height 11
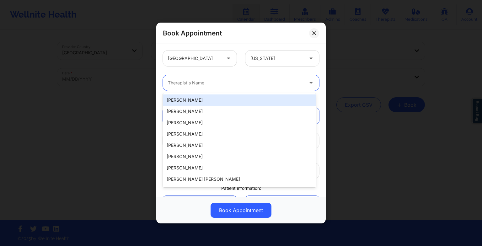
drag, startPoint x: 239, startPoint y: 84, endPoint x: 168, endPoint y: 81, distance: 70.7
click at [168, 81] on div at bounding box center [236, 83] width 136 height 8
paste input "[PERSON_NAME] [PERSON_NAME]"
type input "[PERSON_NAME] [PERSON_NAME]"
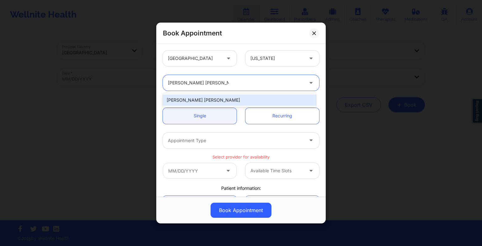
click at [196, 97] on div "[PERSON_NAME] [PERSON_NAME]" at bounding box center [239, 100] width 153 height 11
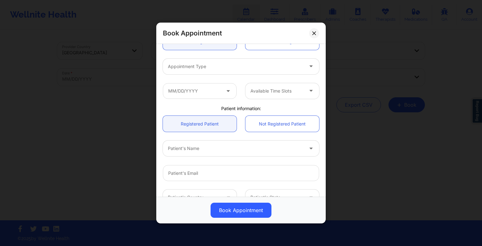
scroll to position [75, 0]
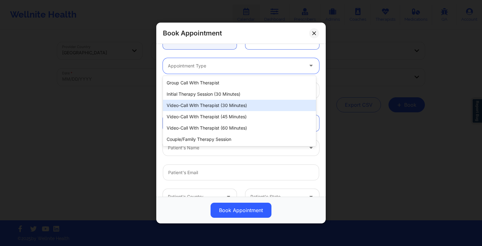
drag, startPoint x: 191, startPoint y: 63, endPoint x: 202, endPoint y: 109, distance: 47.8
click at [202, 109] on body "Wellnite Health Calendar Dashboard Prescribers Admins Coaches Therapists Medica…" at bounding box center [241, 123] width 482 height 246
click at [202, 109] on div "Video-Call with Therapist (30 minutes)" at bounding box center [239, 105] width 153 height 11
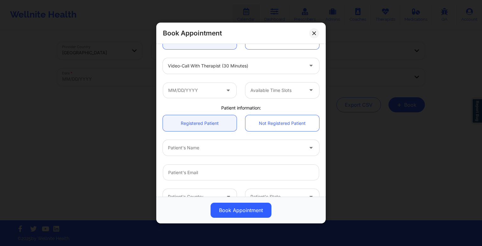
click at [198, 99] on div "Available Time Slots" at bounding box center [241, 90] width 165 height 24
click at [196, 93] on input "text" at bounding box center [200, 91] width 74 height 16
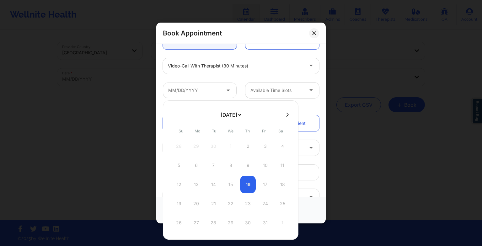
click at [231, 112] on select "[DATE] [DATE] [DATE] [DATE] [DATE] [DATE] [DATE] [DATE] [DATE] [DATE] [DATE] [D…" at bounding box center [230, 115] width 23 height 13
select select "2026-0"
click at [288, 114] on button at bounding box center [287, 114] width 6 height 5
select select "2026-1"
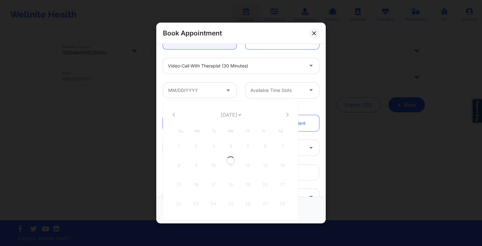
select select "2026-1"
click at [212, 167] on div "10" at bounding box center [214, 166] width 16 height 18
type input "[DATE]"
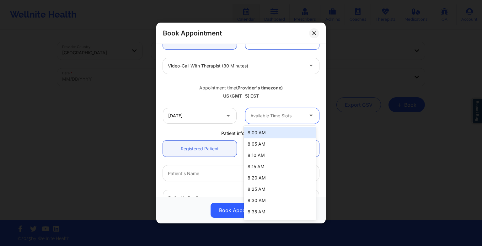
click at [268, 111] on div "Available Time Slots" at bounding box center [275, 116] width 59 height 16
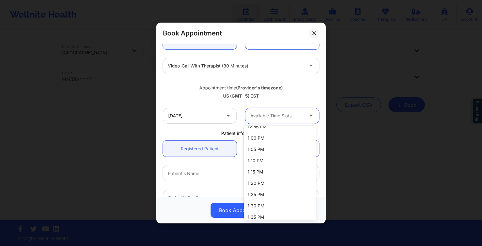
scroll to position [673, 0]
click at [265, 139] on div "1:00 PM" at bounding box center [280, 137] width 72 height 11
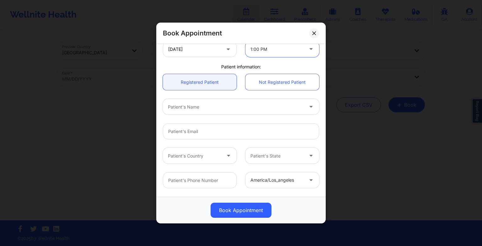
scroll to position [146, 0]
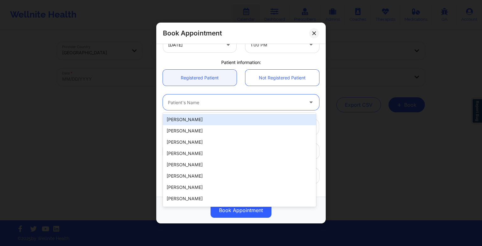
click at [236, 97] on div "Patient's Name" at bounding box center [233, 103] width 141 height 16
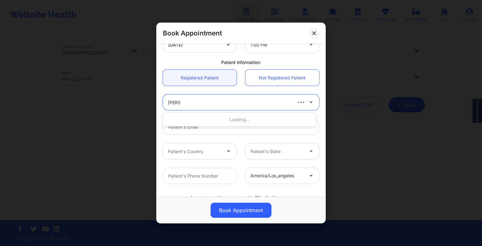
type input "[PERSON_NAME]"
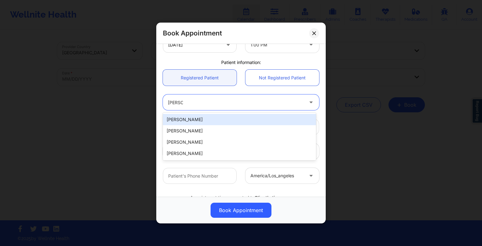
click at [198, 121] on div "[PERSON_NAME]" at bounding box center [239, 119] width 153 height 11
type input "[EMAIL_ADDRESS][DOMAIN_NAME]"
type input "[PHONE_NUMBER]"
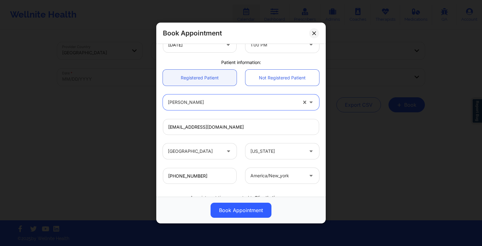
scroll to position [173, 0]
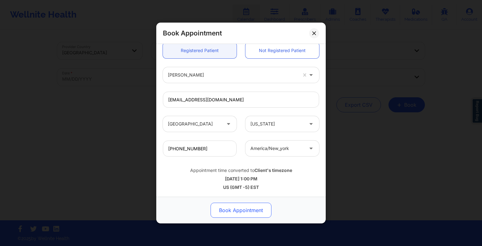
click at [234, 207] on button "Book Appointment" at bounding box center [241, 210] width 61 height 15
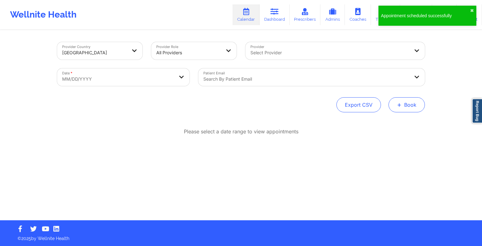
click at [404, 106] on button "+ Book" at bounding box center [407, 104] width 36 height 15
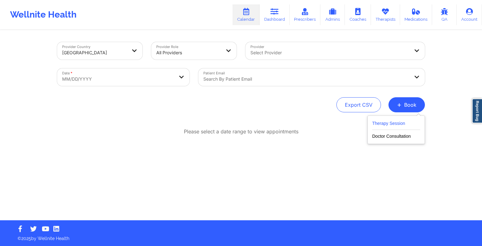
drag, startPoint x: 388, startPoint y: 119, endPoint x: 388, endPoint y: 123, distance: 3.5
click at [388, 123] on button "Therapy Session" at bounding box center [396, 125] width 48 height 10
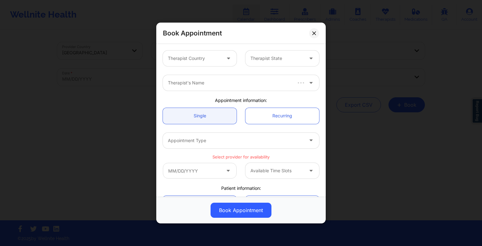
click at [388, 123] on div "Book Appointment Therapist Country Therapist State Therapist's Name Appointment…" at bounding box center [241, 123] width 482 height 246
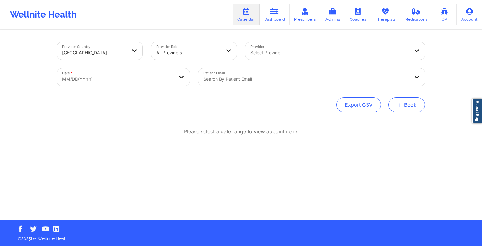
click at [403, 107] on button "+ Book" at bounding box center [407, 104] width 36 height 15
click at [390, 123] on button "Therapy Session" at bounding box center [396, 125] width 48 height 10
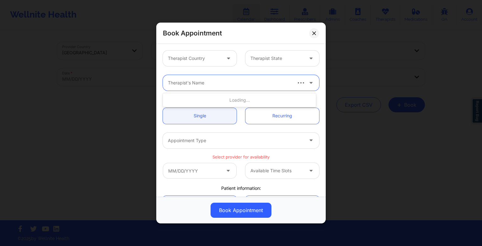
click at [242, 86] on div at bounding box center [229, 83] width 123 height 8
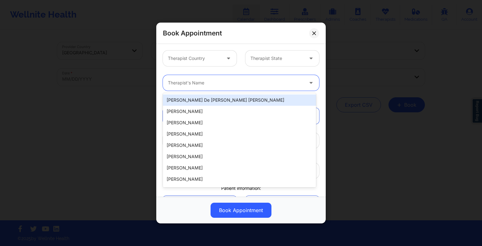
paste input "[PERSON_NAME]"
type input "[PERSON_NAME]"
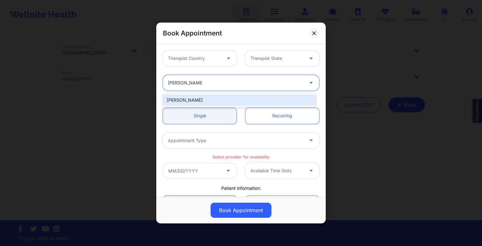
click at [209, 100] on div "[PERSON_NAME]" at bounding box center [239, 100] width 153 height 11
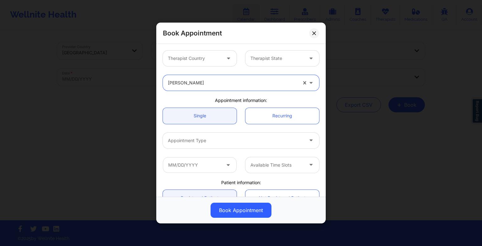
scroll to position [53, 0]
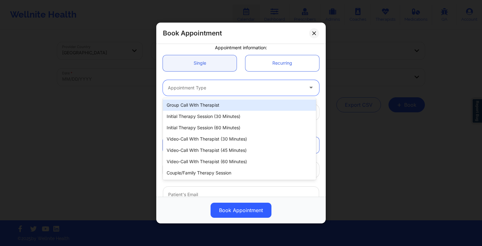
click at [200, 92] on div "Appointment Type" at bounding box center [233, 88] width 141 height 16
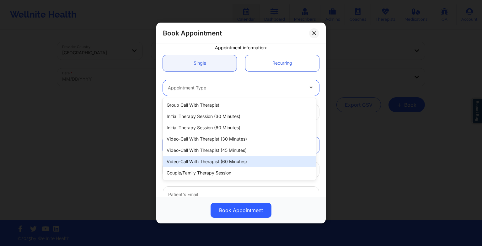
click at [216, 162] on div "Video-Call with Therapist (60 minutes)" at bounding box center [239, 161] width 153 height 11
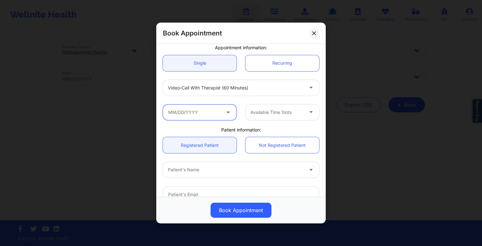
click at [223, 116] on input "text" at bounding box center [200, 113] width 74 height 16
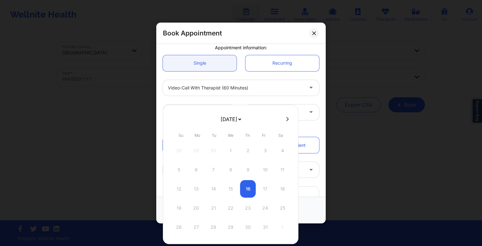
click at [235, 122] on select "[DATE] [DATE] [DATE] [DATE] [DATE] [DATE] [DATE] [DATE] [DATE] [DATE] [DATE] [D…" at bounding box center [230, 119] width 23 height 13
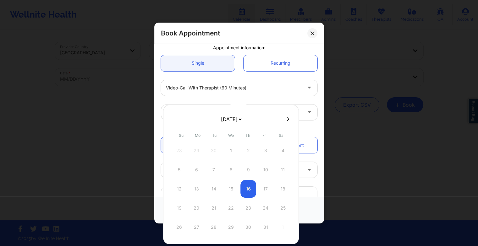
select select "2025-10"
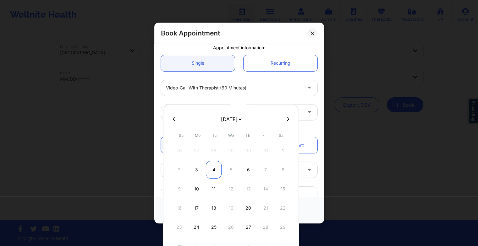
click at [214, 167] on div "4" at bounding box center [214, 170] width 16 height 18
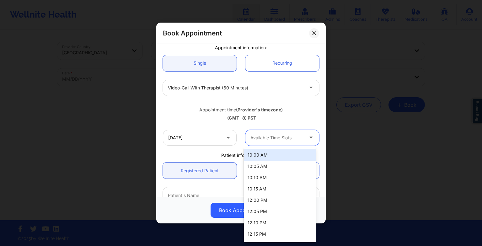
click at [291, 138] on div at bounding box center [277, 138] width 53 height 8
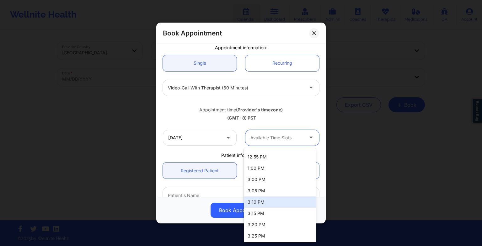
scroll to position [167, 0]
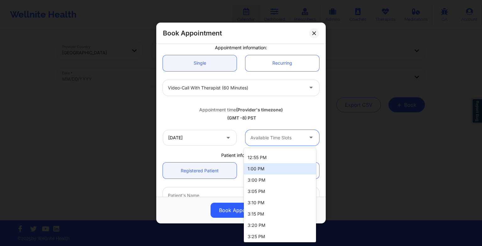
click at [279, 171] on div "1:00 PM" at bounding box center [280, 168] width 72 height 11
drag, startPoint x: 279, startPoint y: 171, endPoint x: 276, endPoint y: 141, distance: 29.7
click at [276, 141] on div "Therapist Country Therapist State [PERSON_NAME] Appointment information: Single…" at bounding box center [241, 137] width 165 height 288
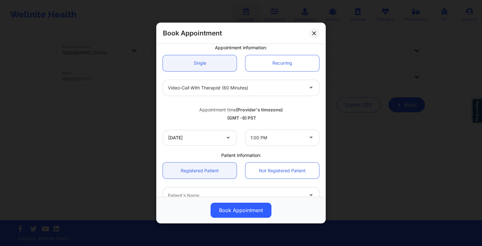
click at [284, 119] on div "(GMT -8) PST" at bounding box center [241, 118] width 156 height 6
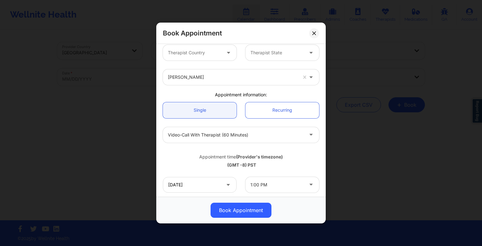
scroll to position [5, 0]
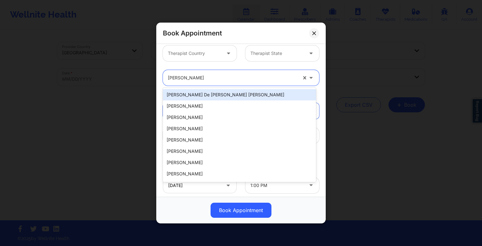
click at [234, 82] on div "[PERSON_NAME]" at bounding box center [232, 78] width 129 height 16
paste input "[PERSON_NAME]"
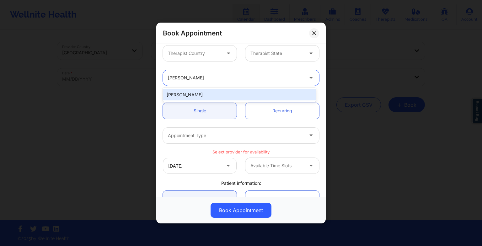
click at [223, 92] on div "[PERSON_NAME]" at bounding box center [239, 94] width 153 height 11
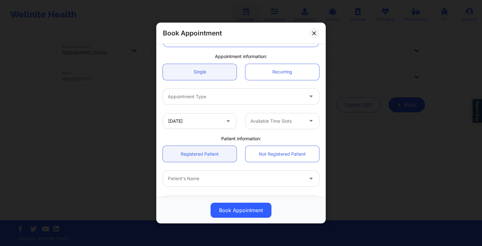
scroll to position [44, 0]
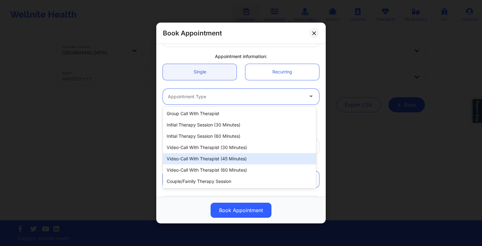
drag, startPoint x: 219, startPoint y: 95, endPoint x: 231, endPoint y: 165, distance: 70.8
click at [231, 165] on body "Wellnite Health Calendar Dashboard Prescribers Admins Coaches Therapists Medica…" at bounding box center [241, 123] width 482 height 246
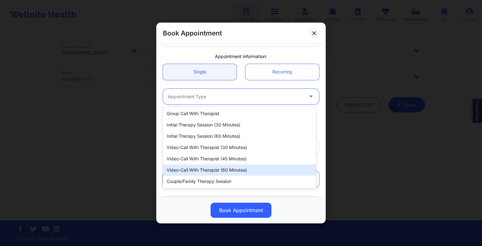
click at [231, 165] on div "Video-Call with Therapist (60 minutes)" at bounding box center [239, 170] width 153 height 11
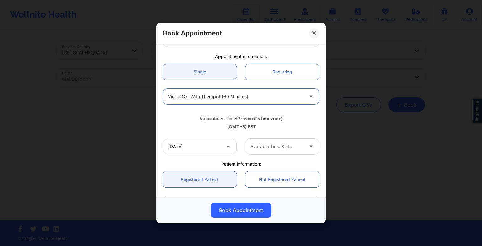
scroll to position [86, 0]
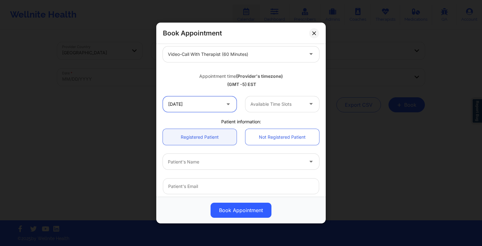
click at [190, 102] on input "[DATE]" at bounding box center [200, 104] width 74 height 16
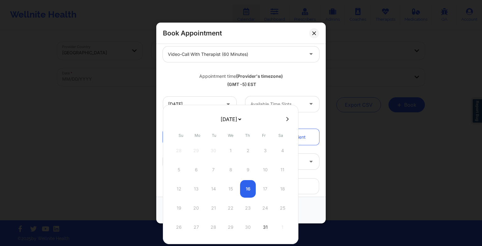
click at [284, 117] on button at bounding box center [287, 118] width 6 height 5
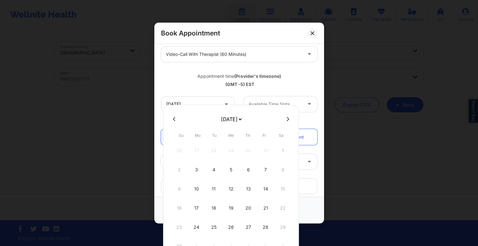
click at [176, 121] on button at bounding box center [174, 118] width 6 height 5
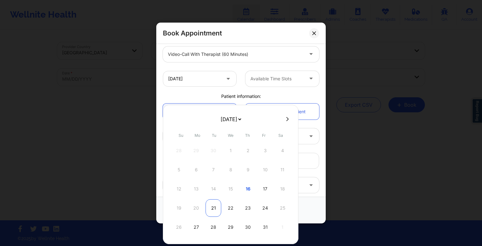
click at [214, 205] on div "21" at bounding box center [214, 208] width 16 height 18
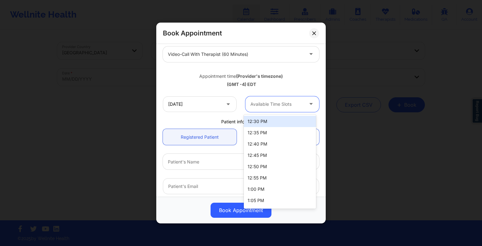
click at [263, 103] on div at bounding box center [277, 104] width 53 height 8
click at [288, 103] on div at bounding box center [277, 104] width 53 height 8
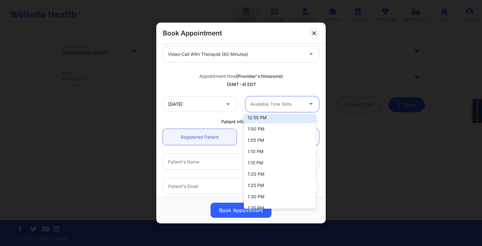
scroll to position [60, 0]
click at [282, 129] on div "1:00 PM" at bounding box center [280, 128] width 72 height 11
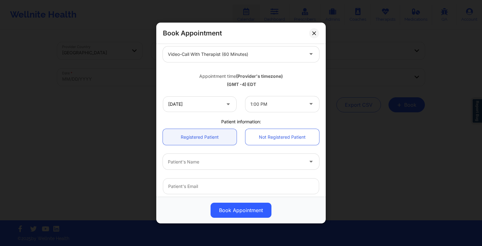
click at [313, 27] on div "Book Appointment" at bounding box center [241, 33] width 170 height 21
click at [315, 31] on icon at bounding box center [314, 33] width 4 height 4
